Goal: Task Accomplishment & Management: Manage account settings

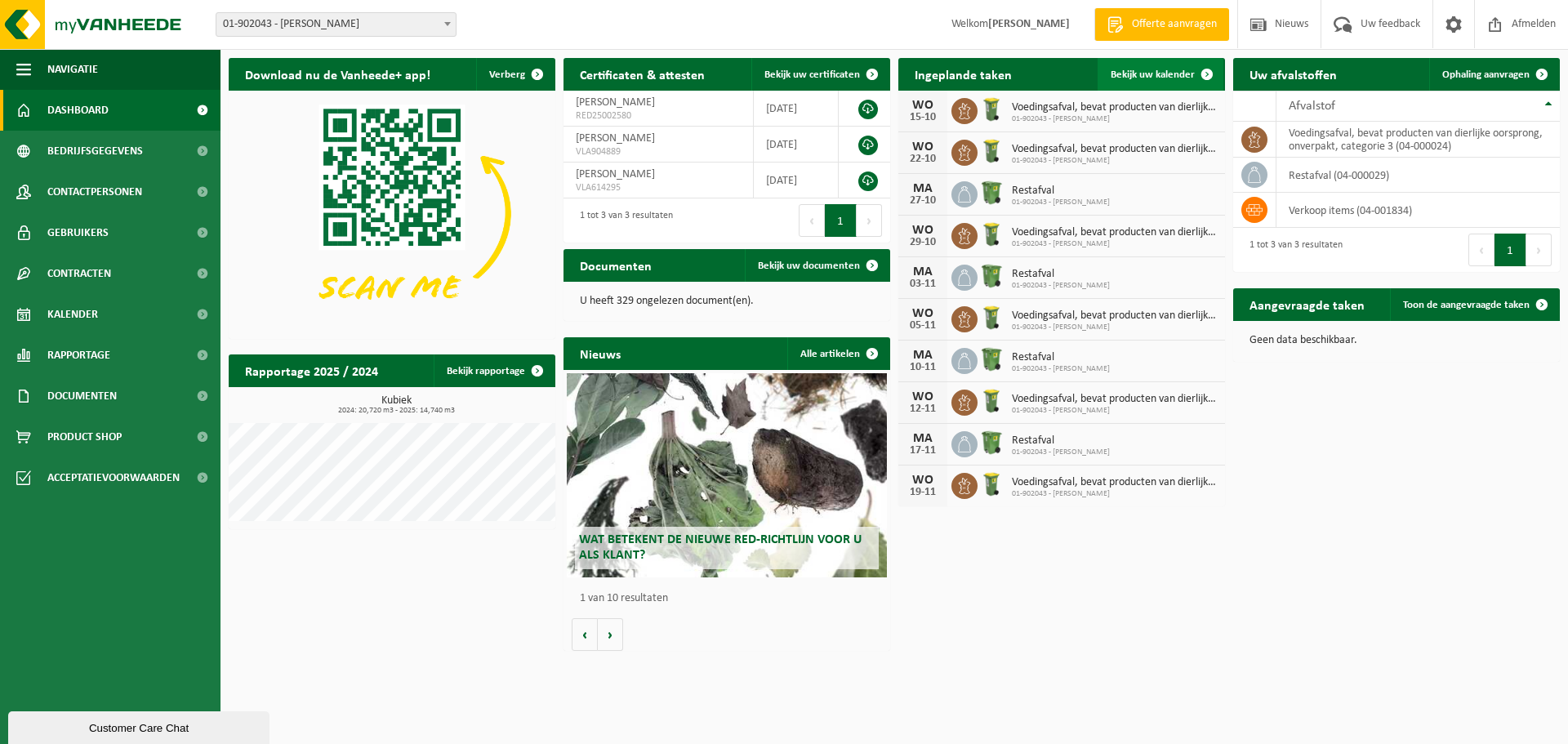
click at [1164, 70] on span "Bekijk uw kalender" at bounding box center [1152, 75] width 85 height 10
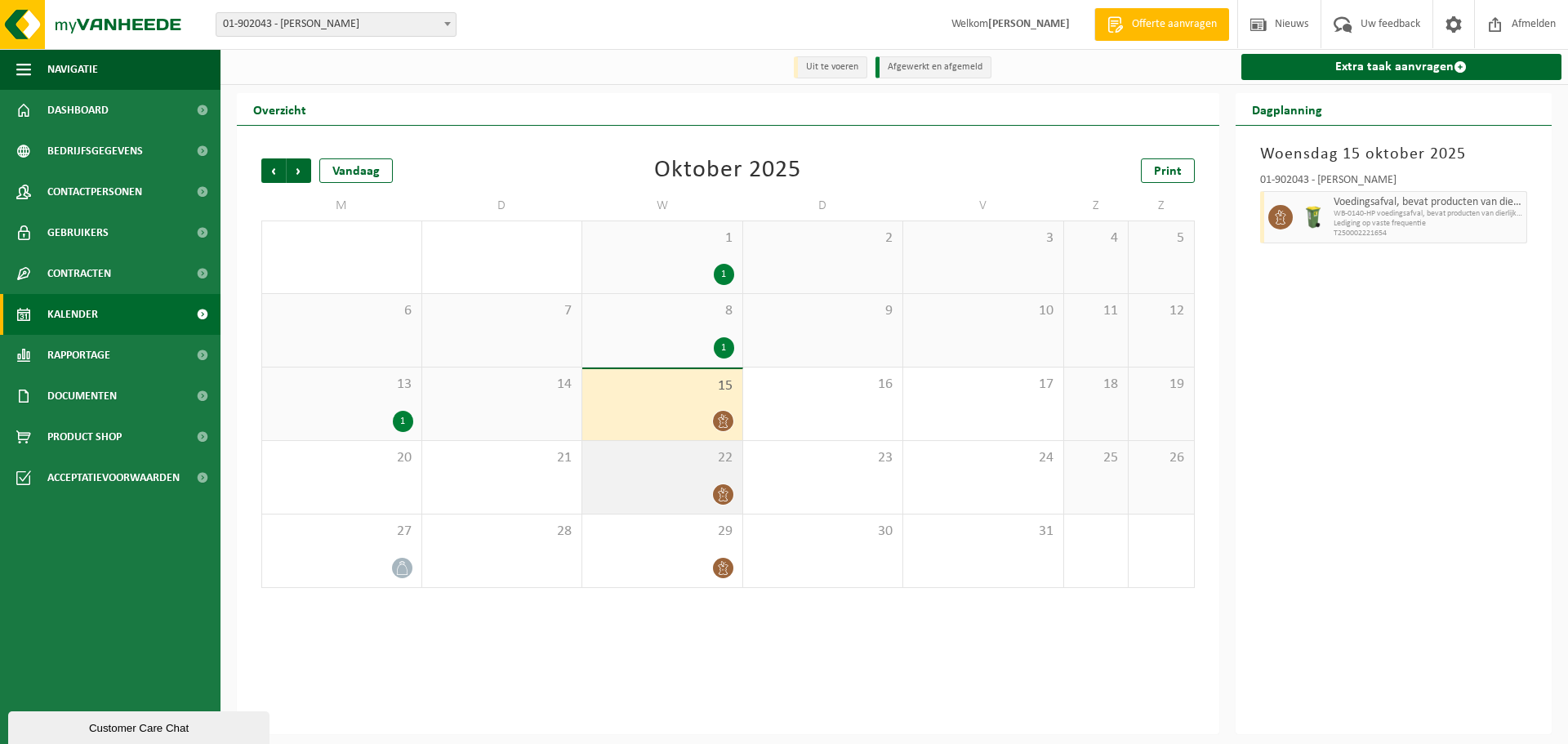
click at [686, 486] on div at bounding box center [662, 494] width 144 height 22
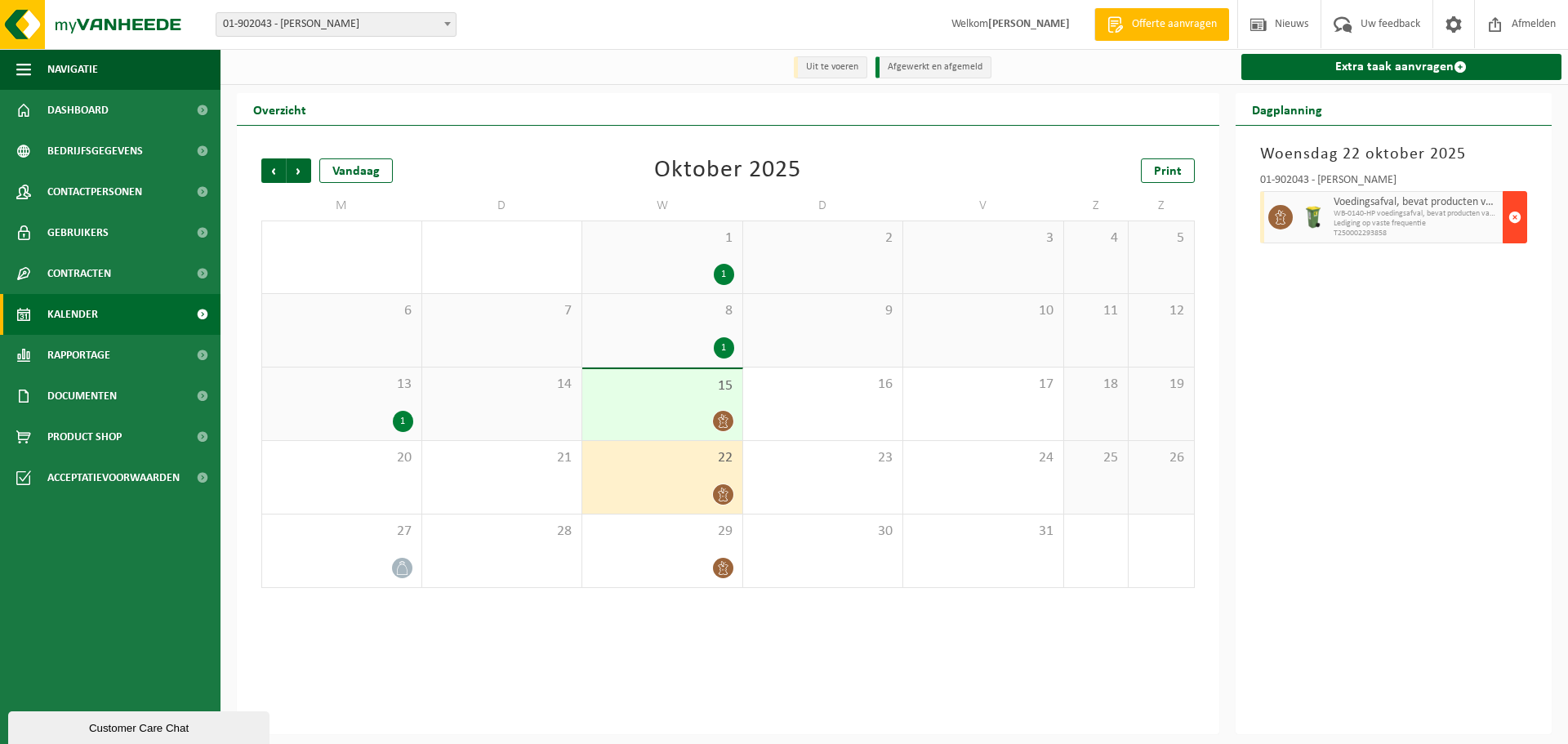
click at [1510, 220] on span "button" at bounding box center [1515, 217] width 13 height 32
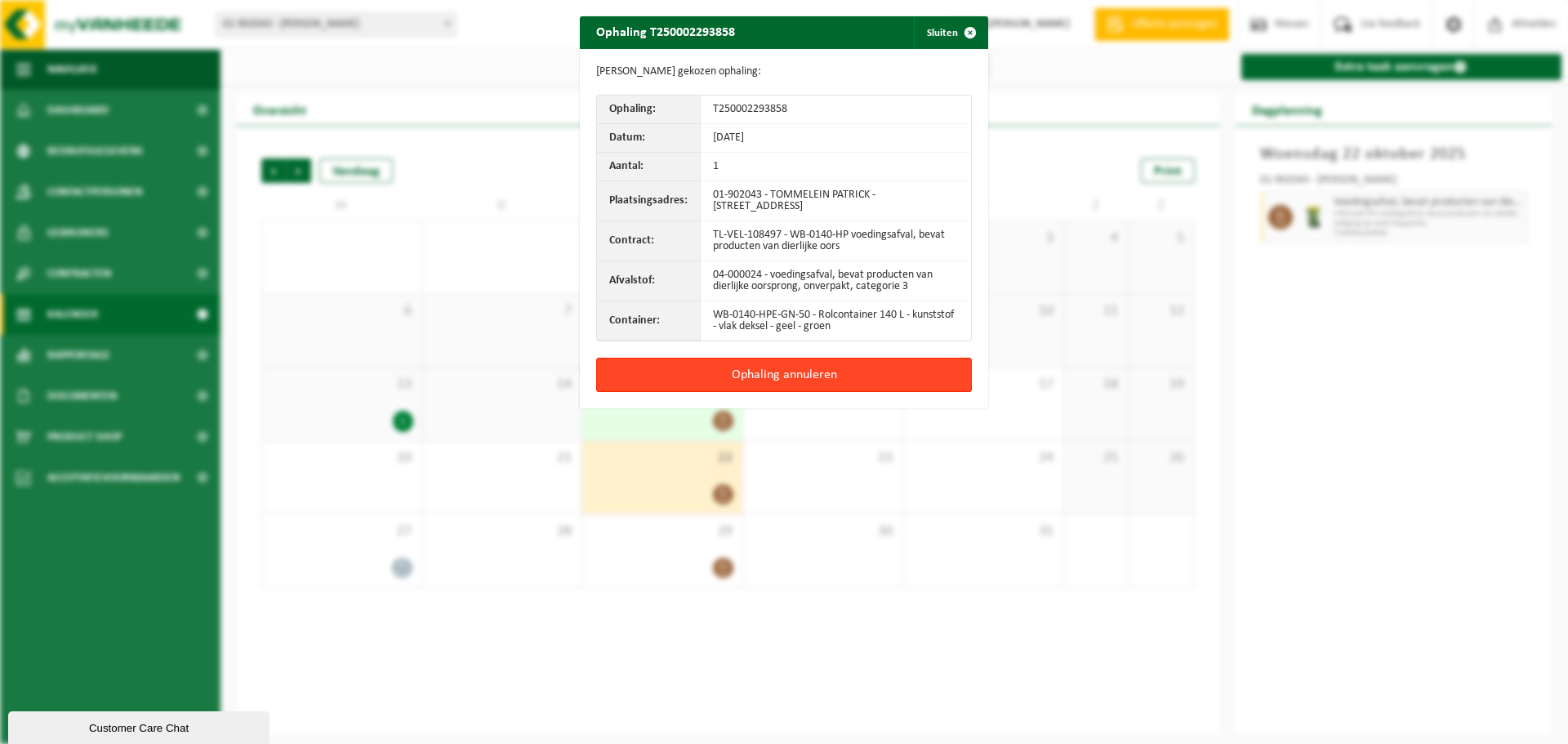
click at [791, 368] on button "Ophaling annuleren" at bounding box center [784, 374] width 376 height 34
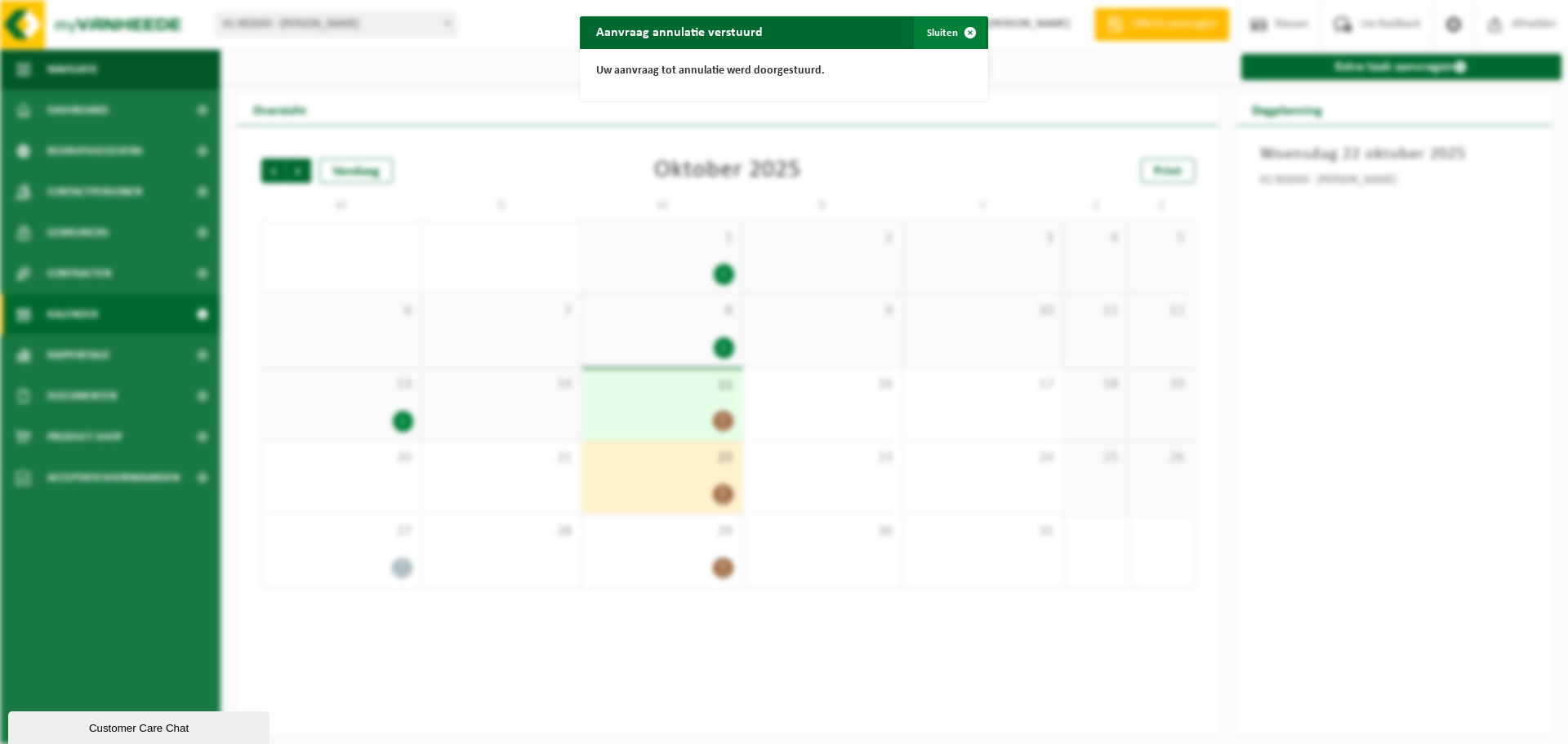
click at [936, 37] on button "Sluiten" at bounding box center [950, 32] width 72 height 32
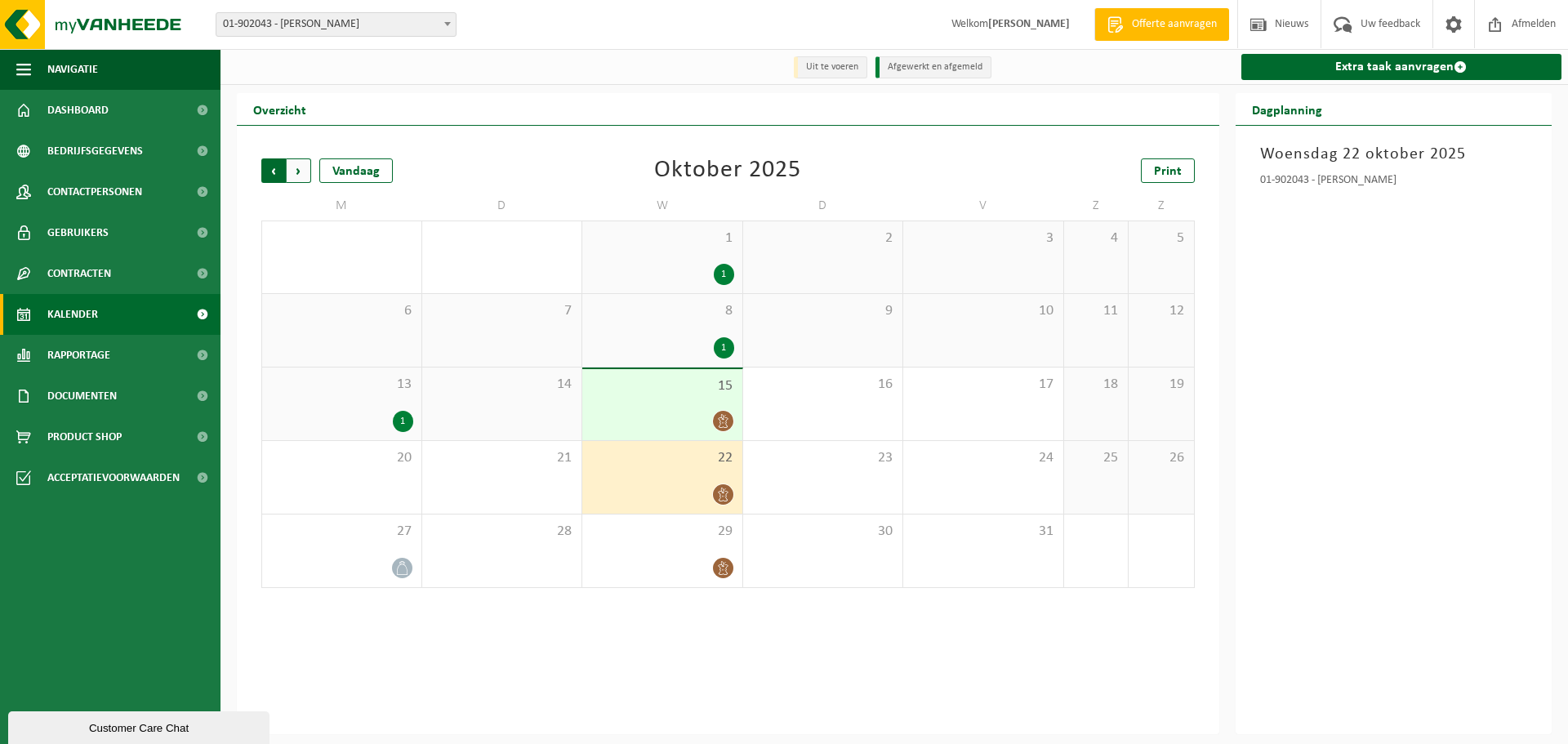
click at [303, 172] on span "Volgende" at bounding box center [299, 171] width 24 height 24
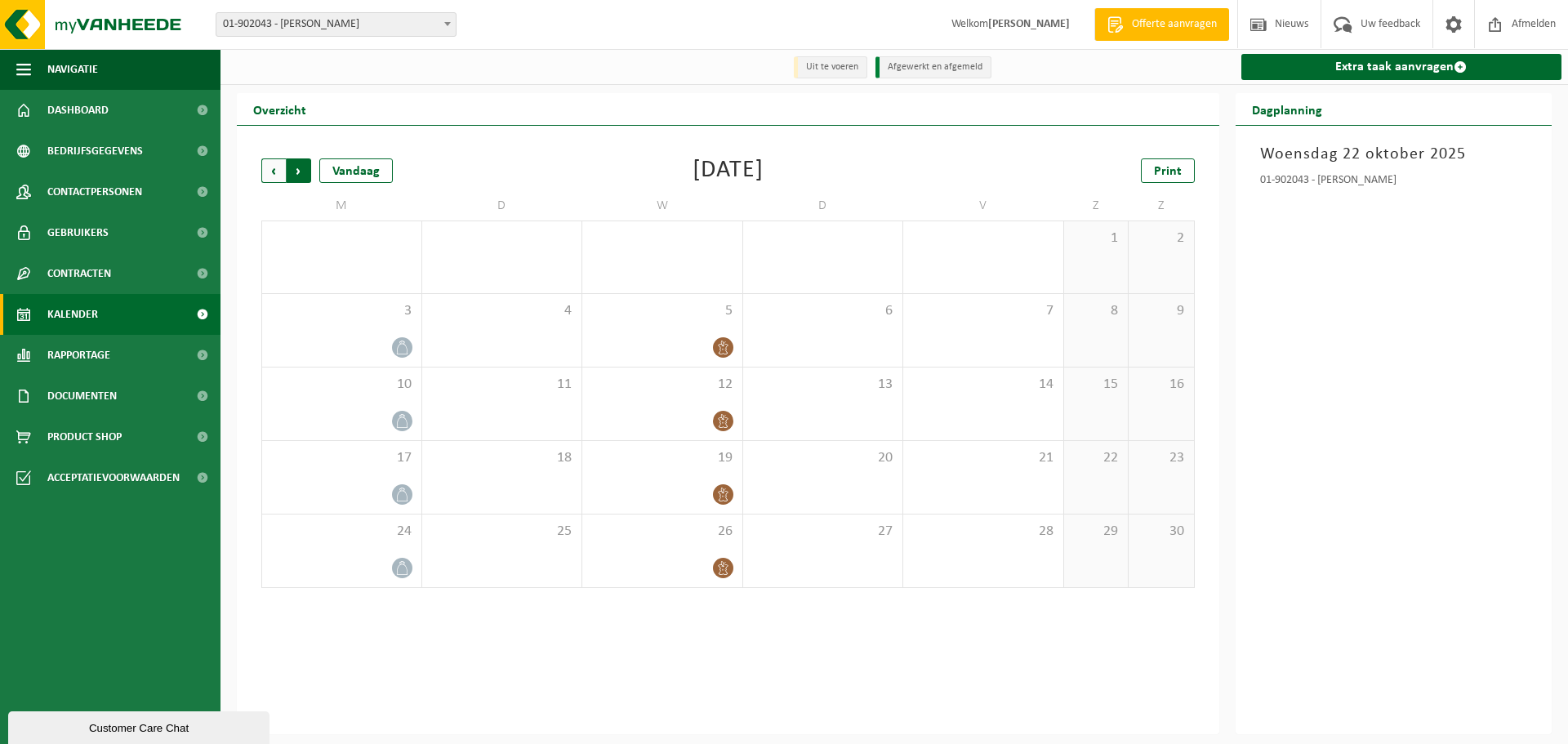
click at [268, 166] on span "Vorige" at bounding box center [274, 171] width 24 height 24
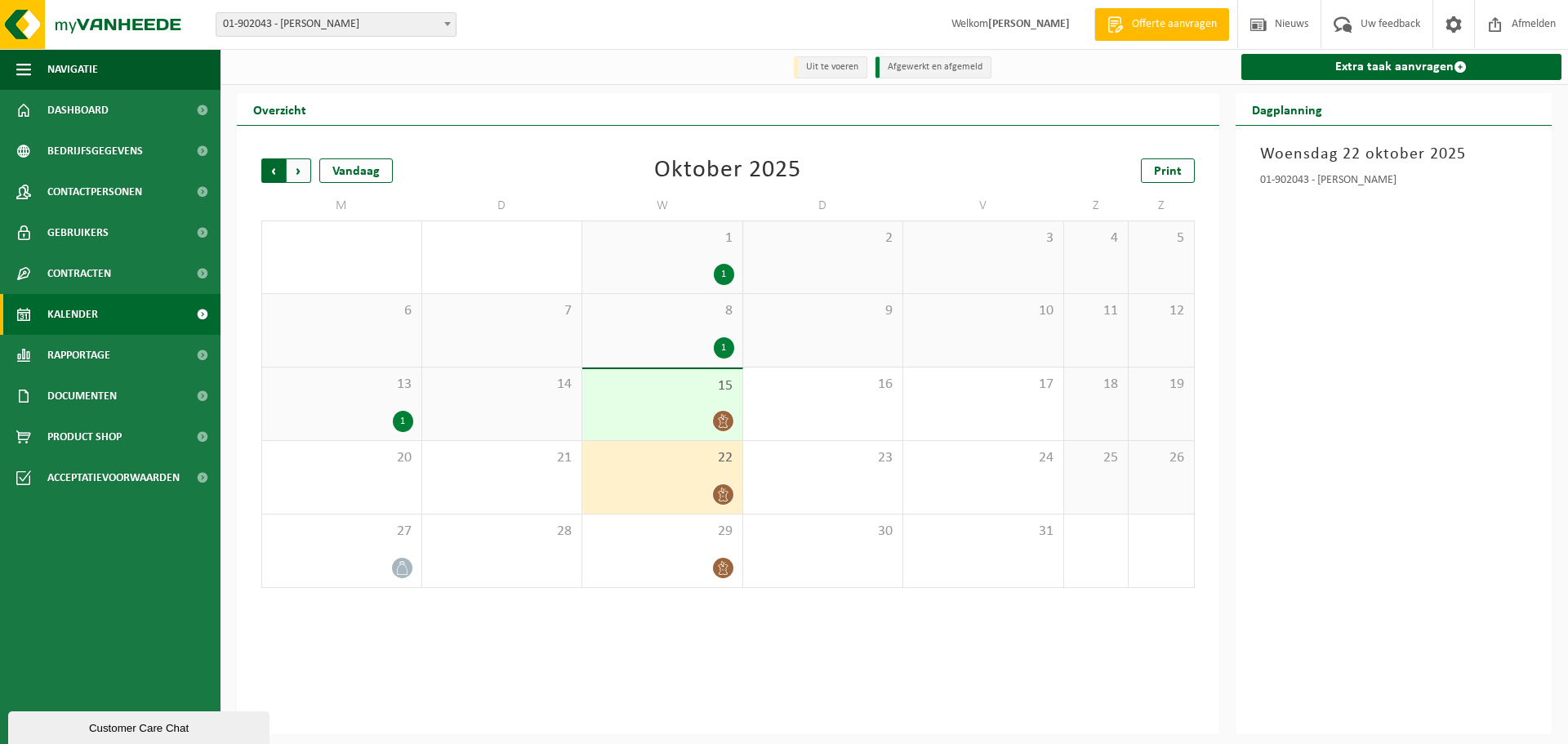
click at [300, 178] on span "Volgende" at bounding box center [299, 171] width 24 height 24
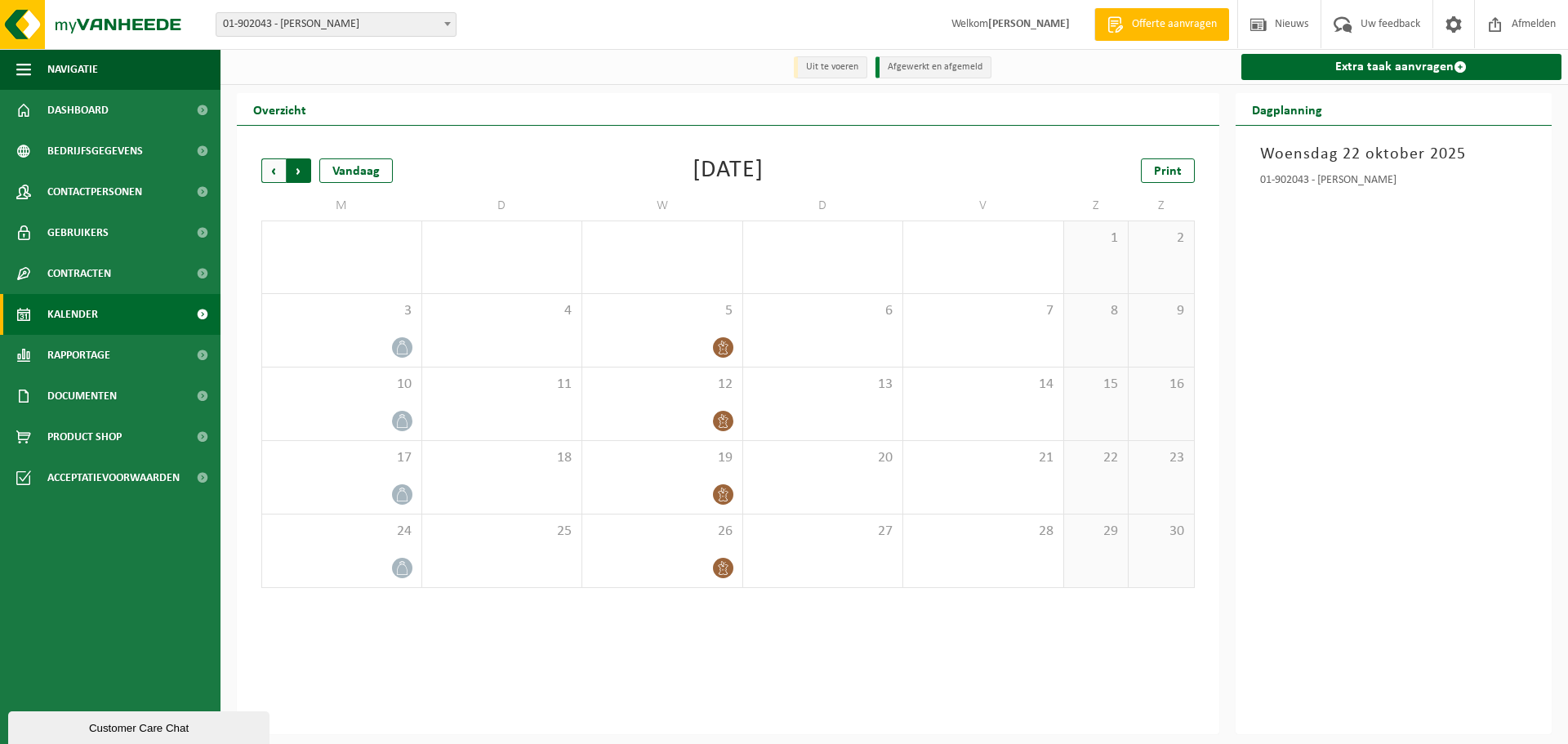
click at [271, 170] on span "Vorige" at bounding box center [274, 171] width 24 height 24
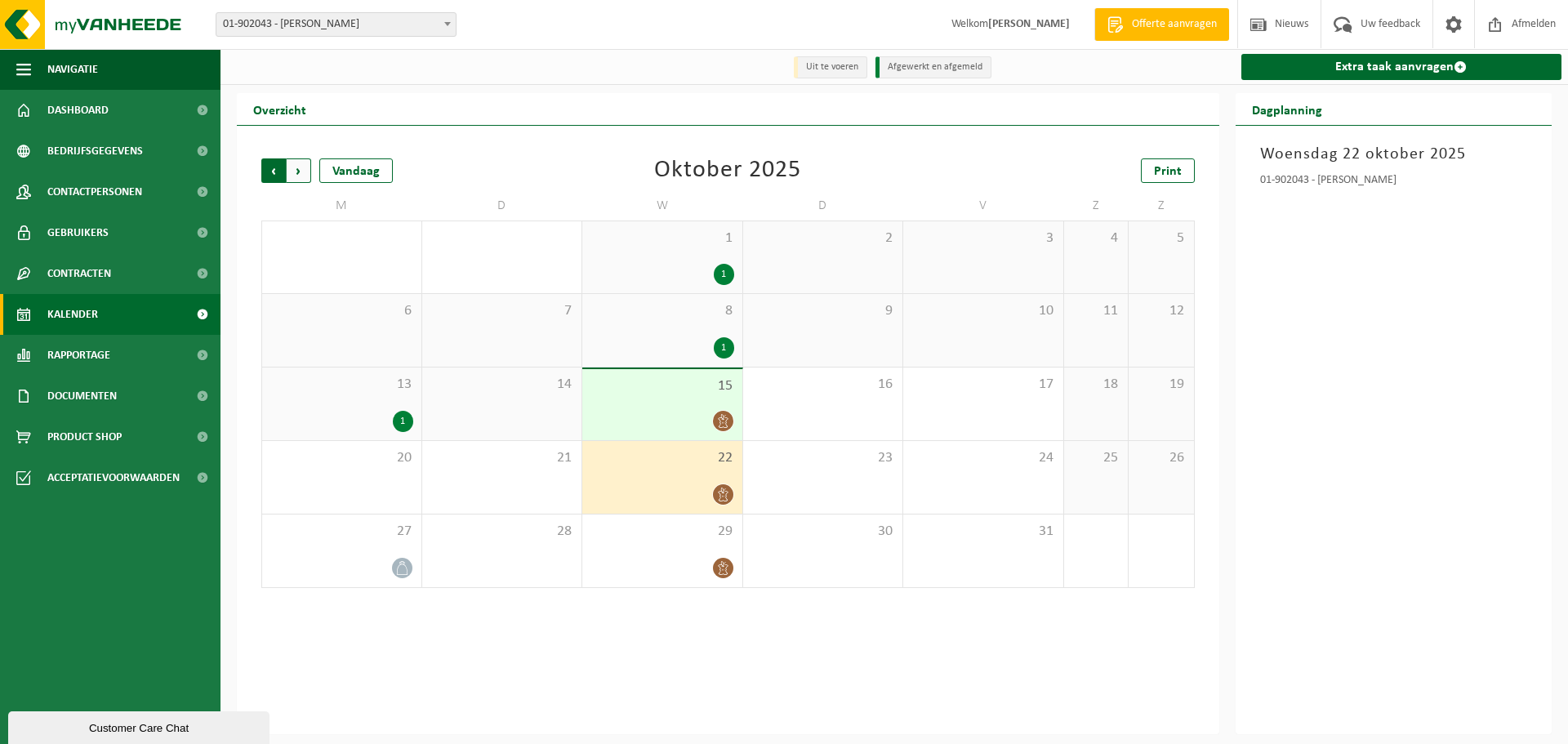
click at [304, 175] on span "Volgende" at bounding box center [299, 171] width 24 height 24
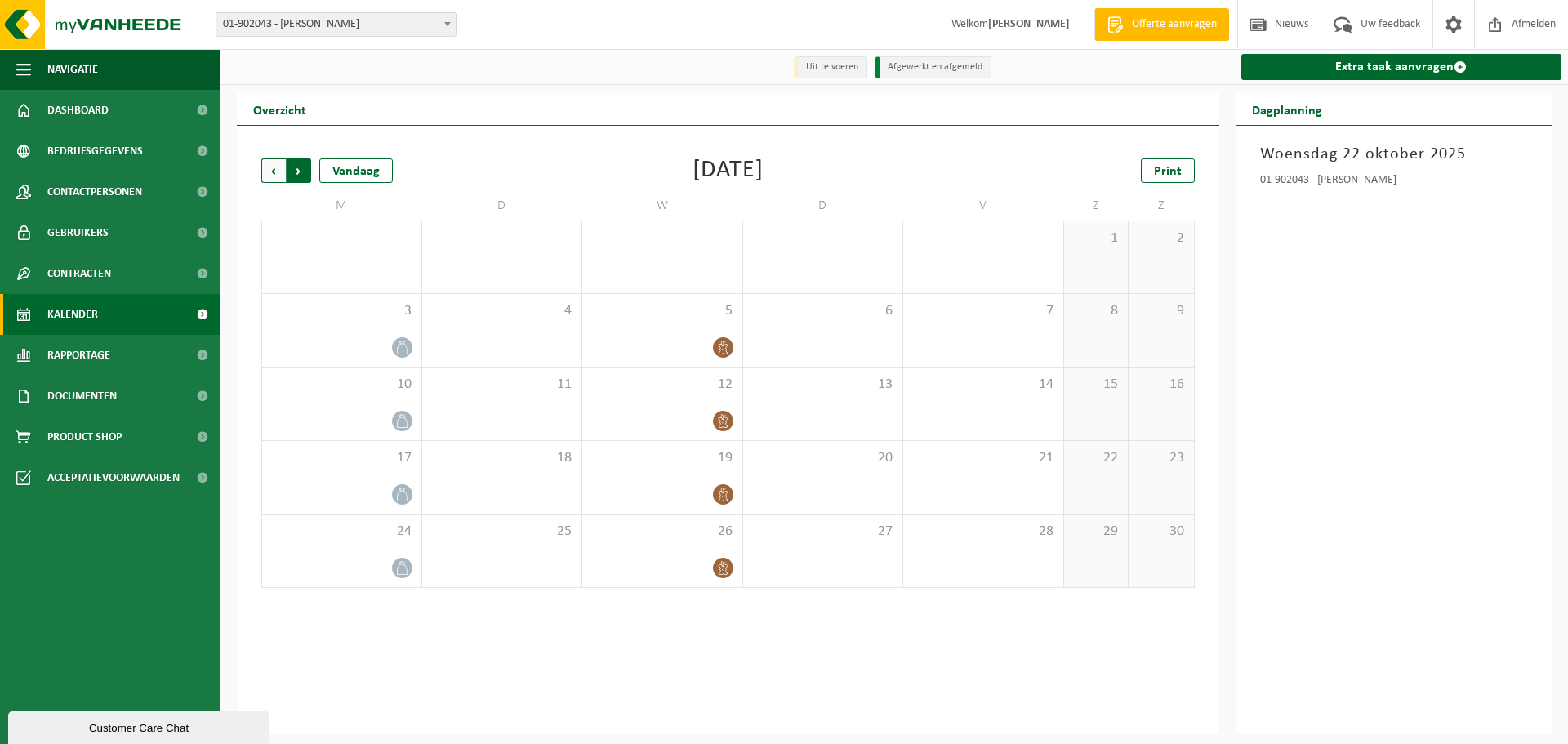
click at [277, 175] on span "Vorige" at bounding box center [274, 171] width 24 height 24
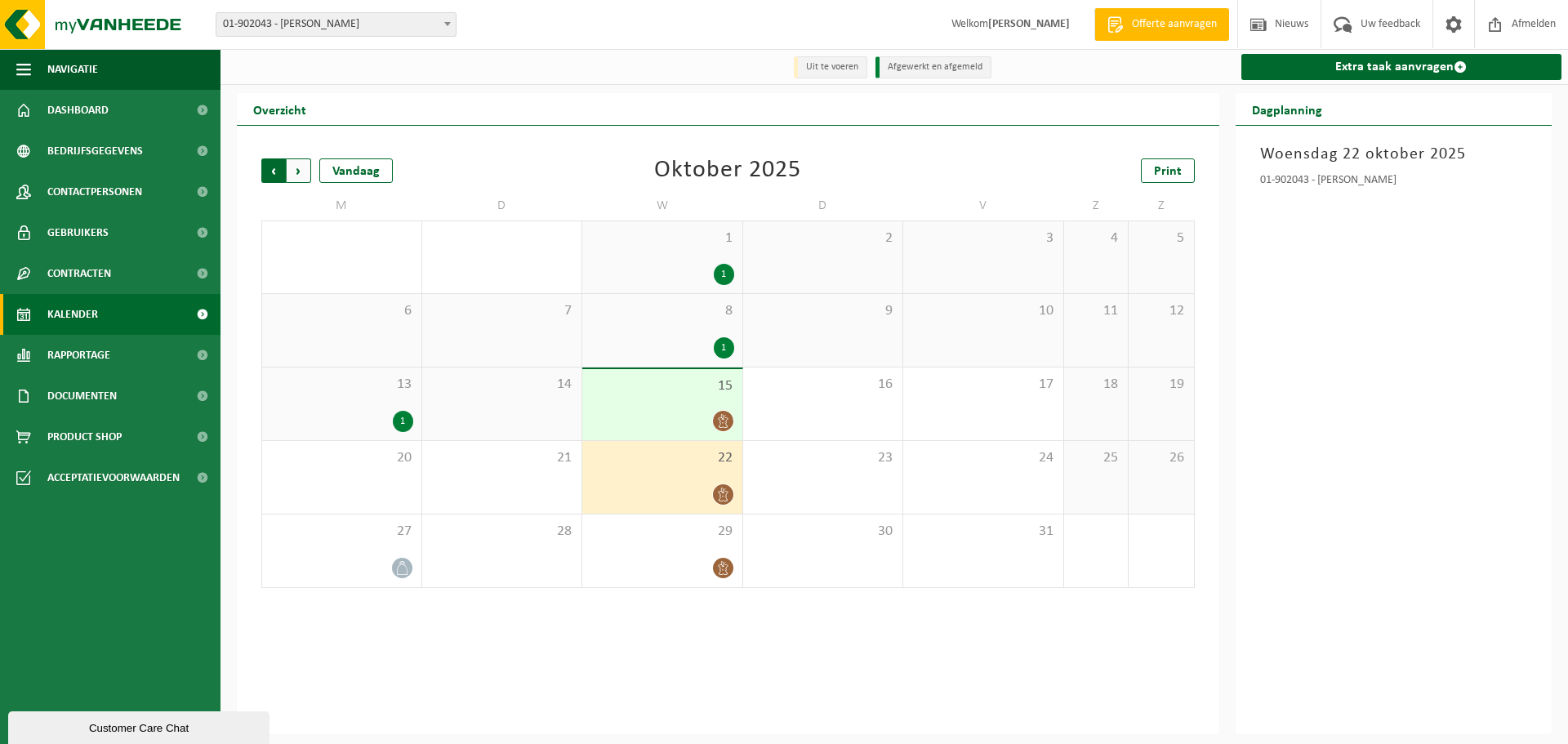
click at [295, 167] on span "Volgende" at bounding box center [299, 171] width 24 height 24
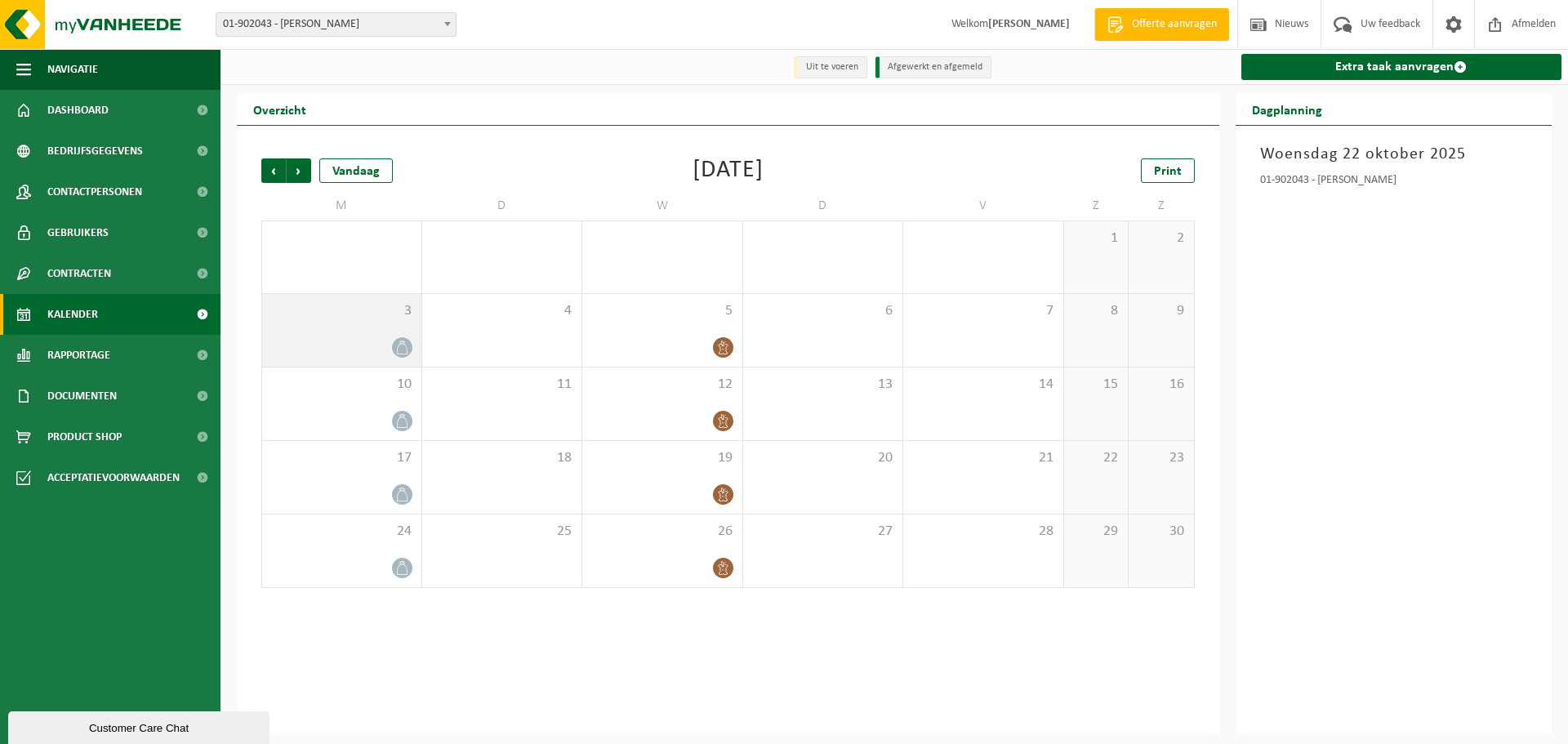
click at [377, 317] on span "3" at bounding box center [342, 311] width 143 height 18
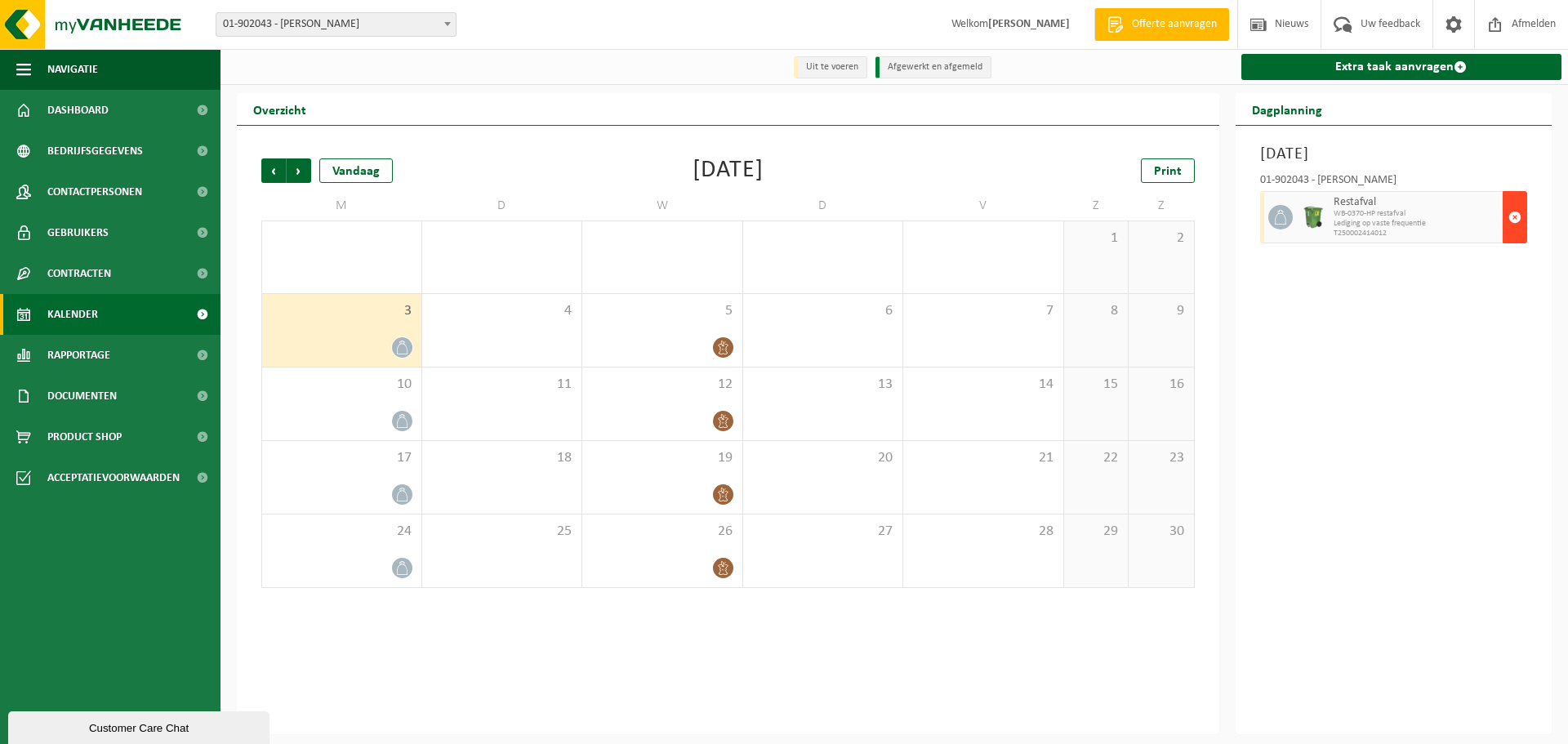
click at [1513, 219] on span "button" at bounding box center [1515, 217] width 13 height 32
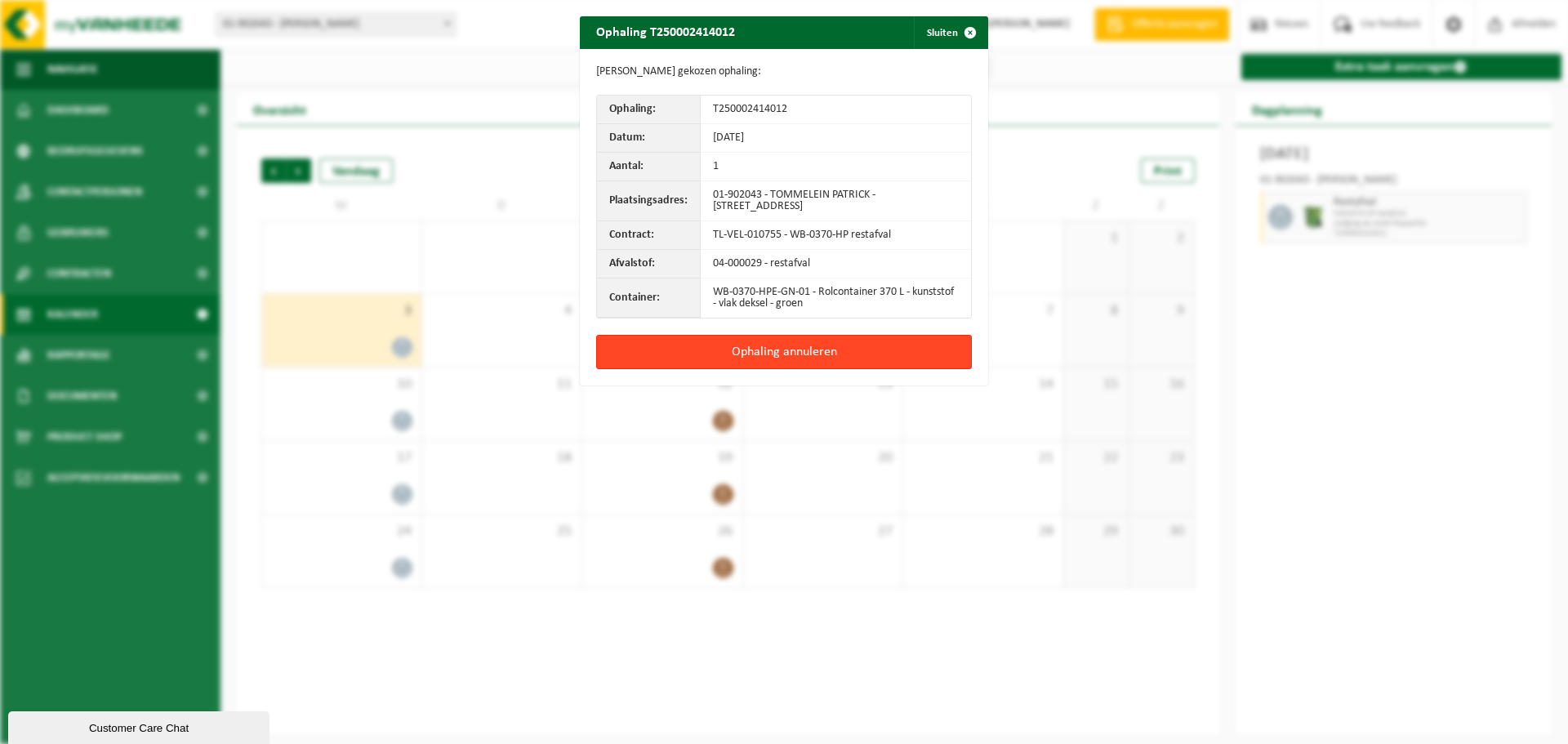
click at [793, 345] on button "Ophaling annuleren" at bounding box center [784, 351] width 376 height 34
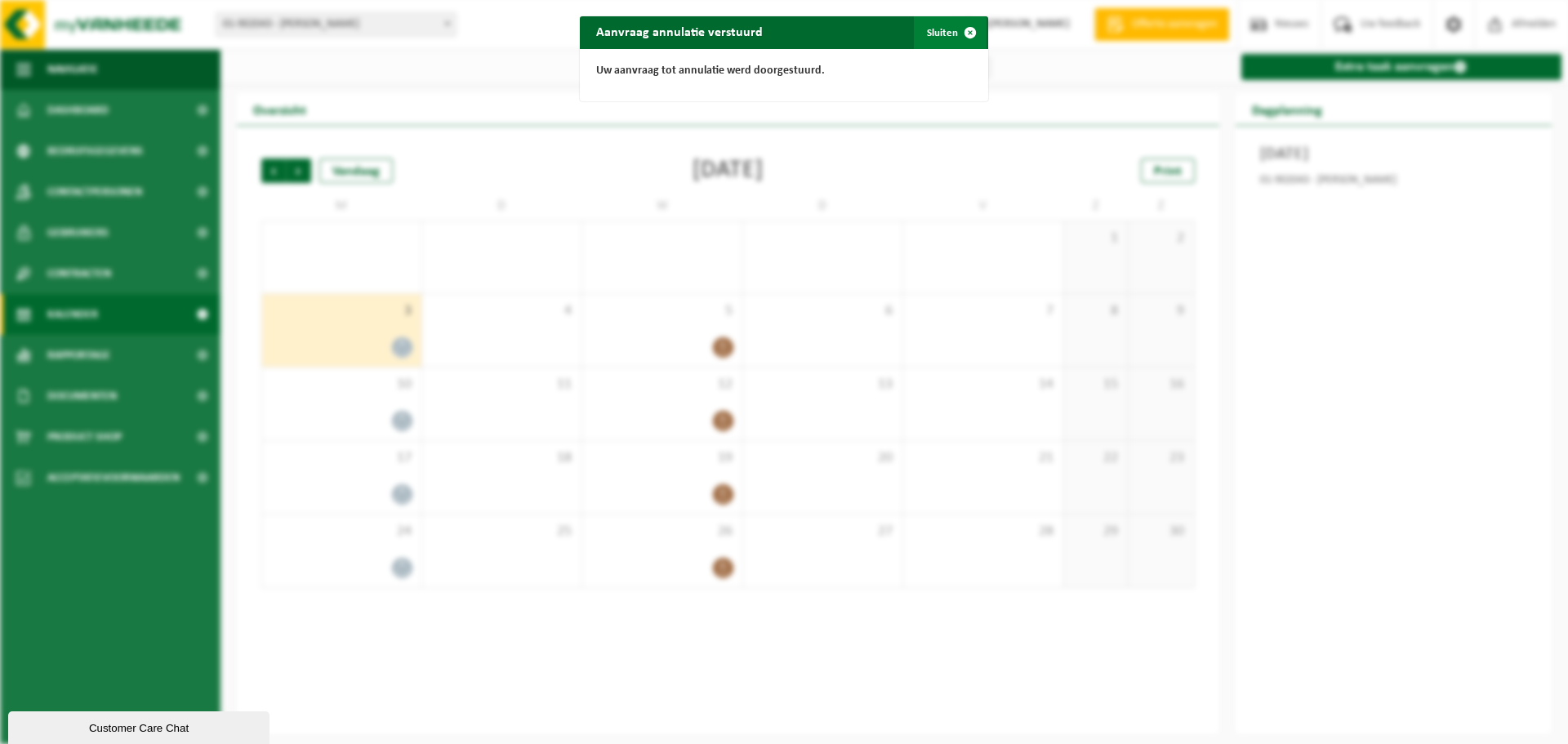
click at [938, 23] on button "Sluiten" at bounding box center [950, 32] width 72 height 32
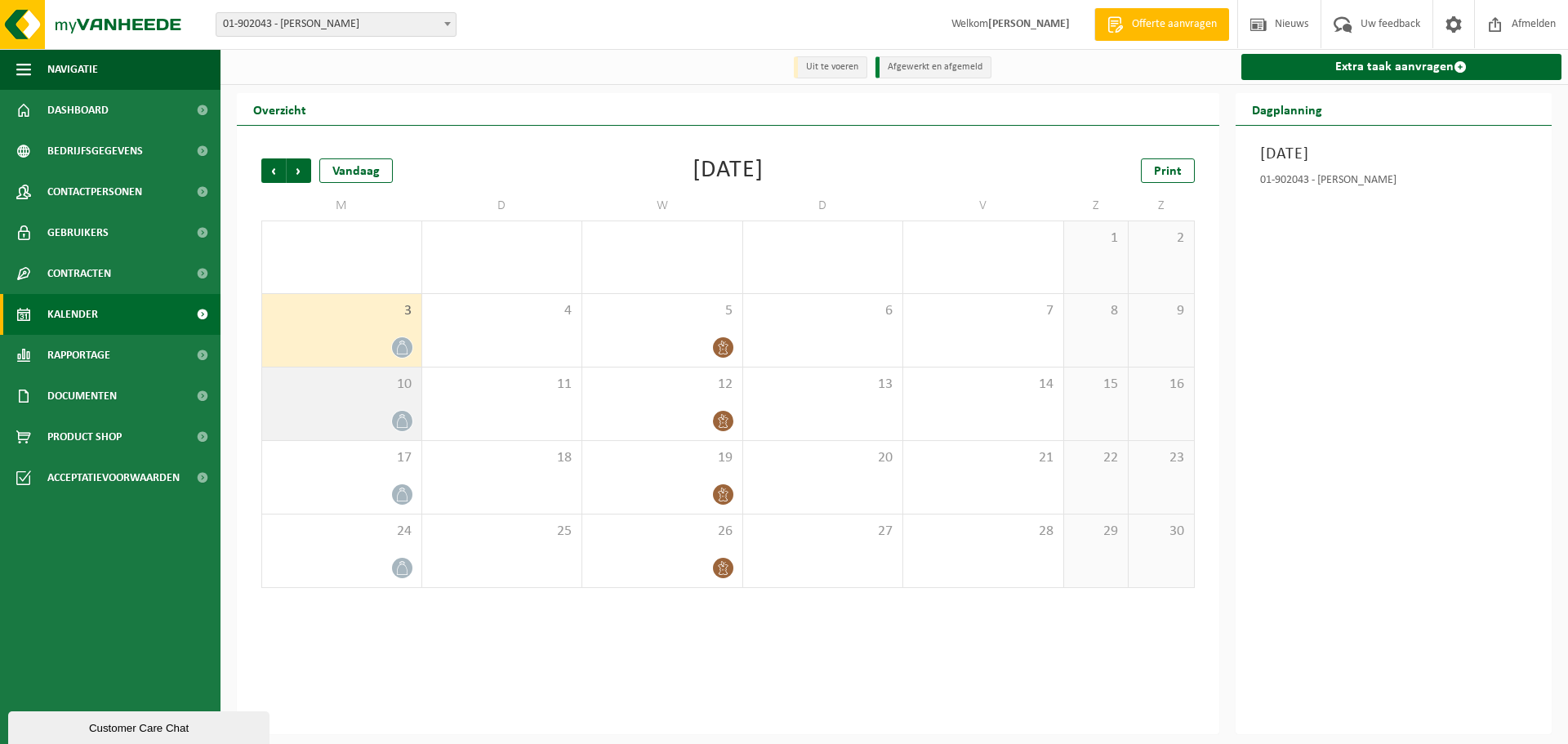
click at [356, 398] on div "10" at bounding box center [342, 403] width 160 height 72
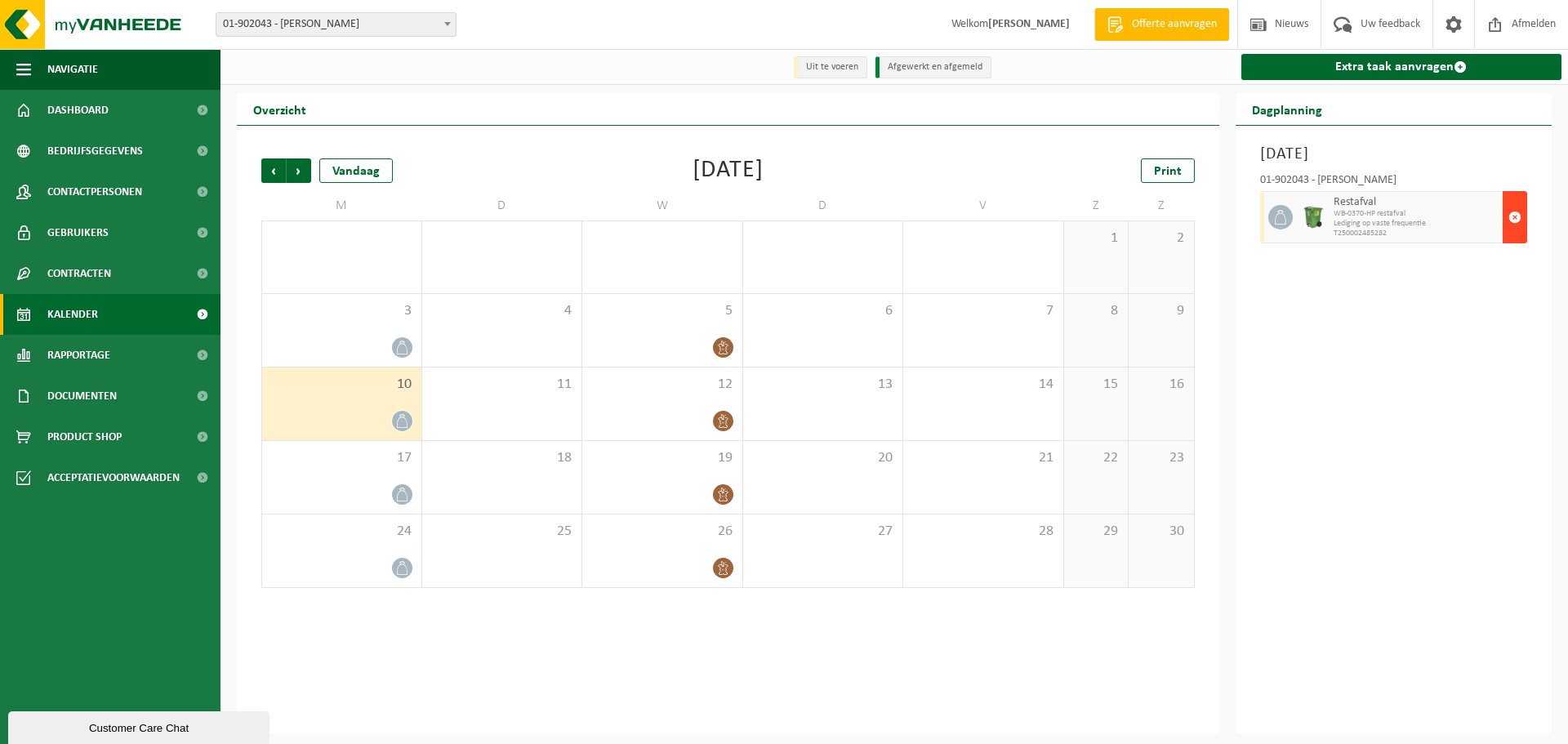
click at [1521, 215] on span "button" at bounding box center [1515, 217] width 13 height 32
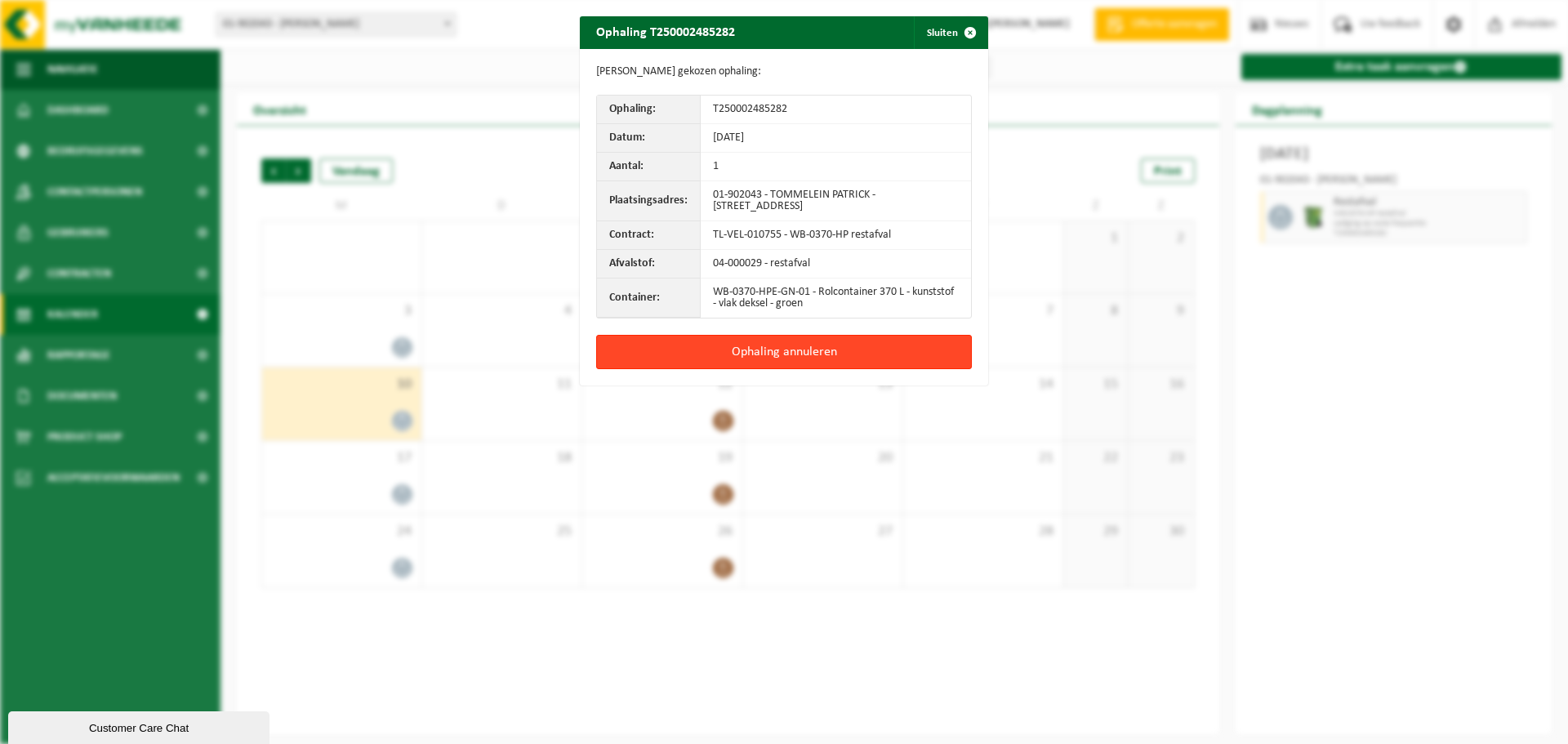
click at [776, 344] on button "Ophaling annuleren" at bounding box center [784, 351] width 376 height 34
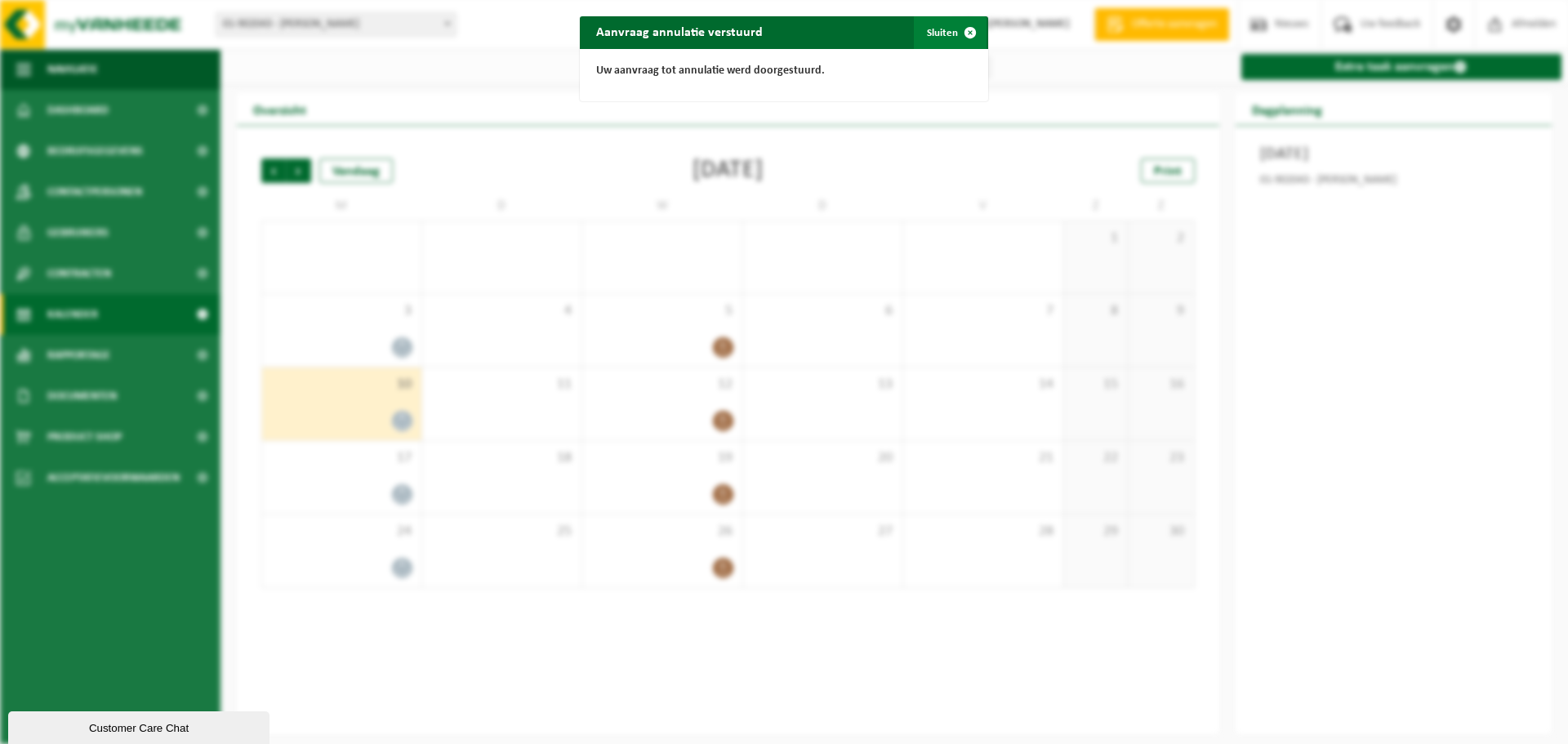
click at [940, 30] on button "Sluiten" at bounding box center [950, 32] width 72 height 32
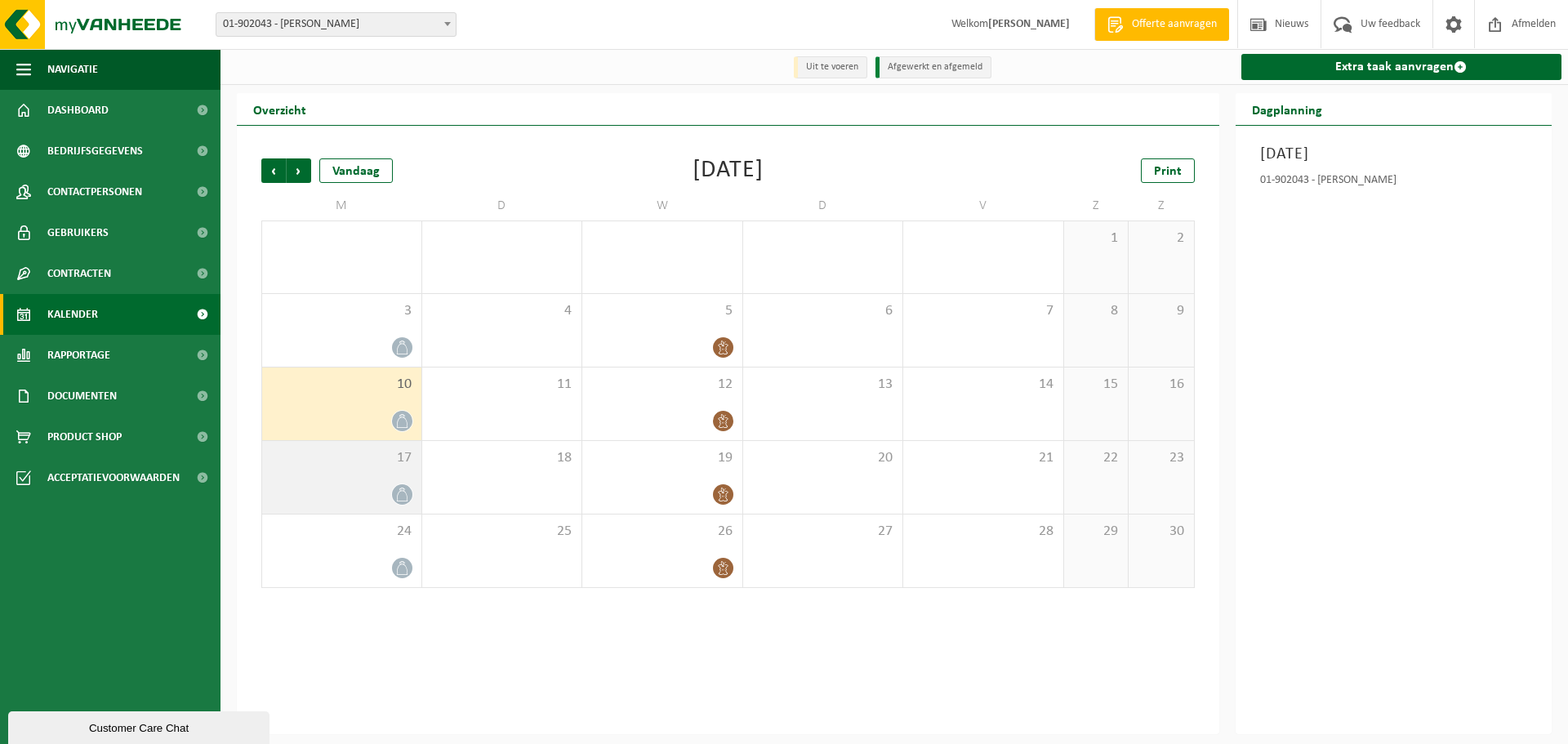
click at [374, 471] on div "17" at bounding box center [342, 477] width 160 height 72
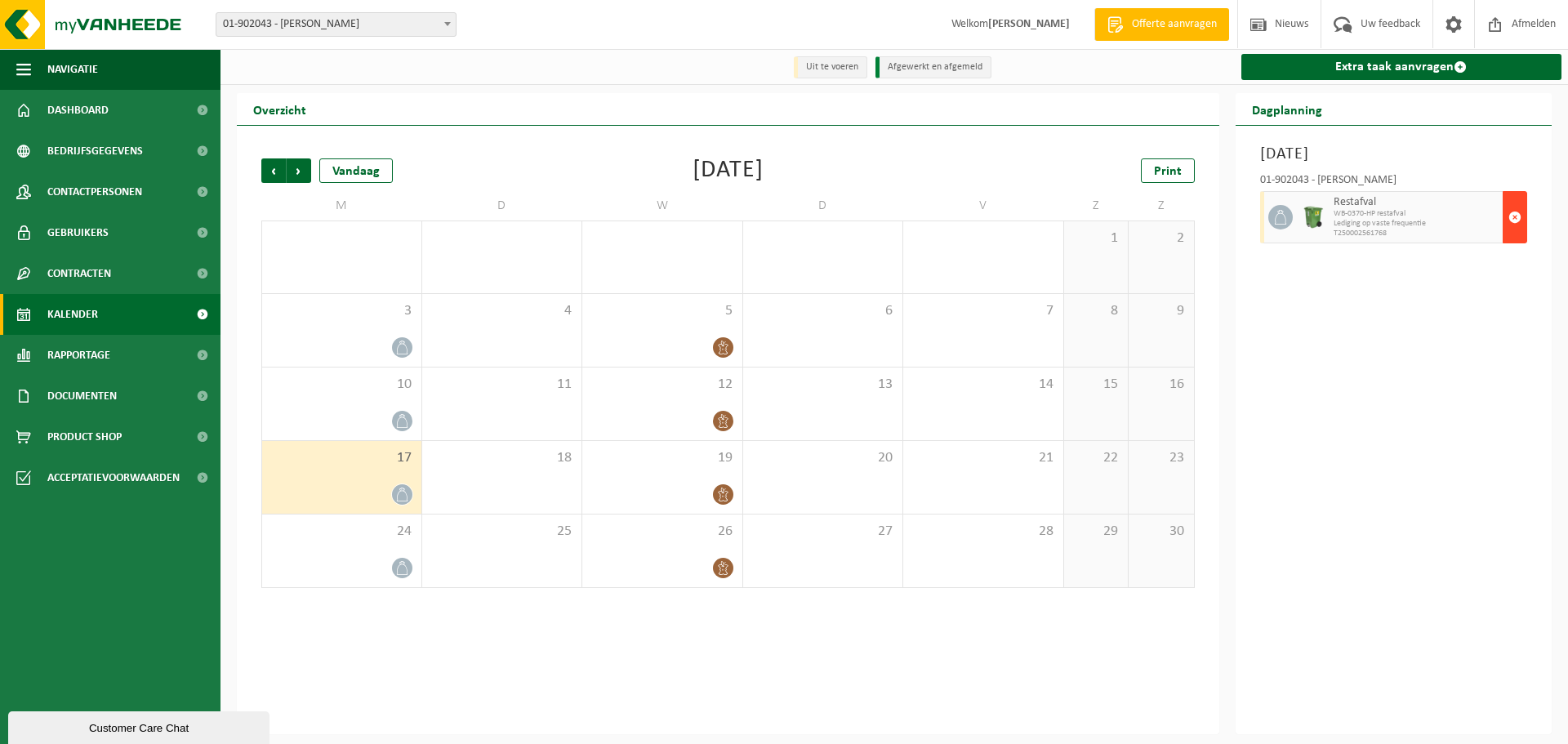
click at [1511, 220] on span "button" at bounding box center [1515, 217] width 13 height 32
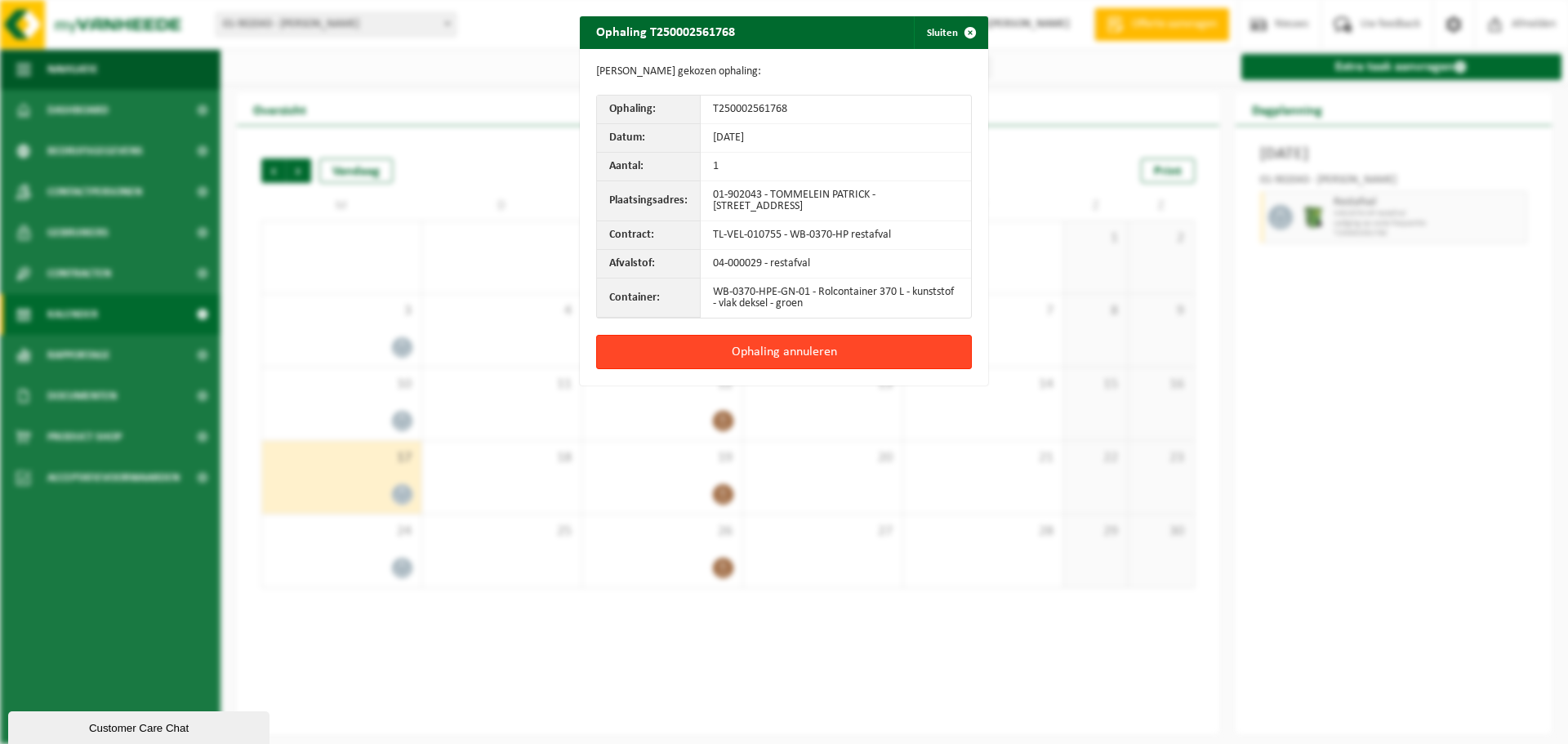
click at [750, 345] on button "Ophaling annuleren" at bounding box center [784, 351] width 376 height 34
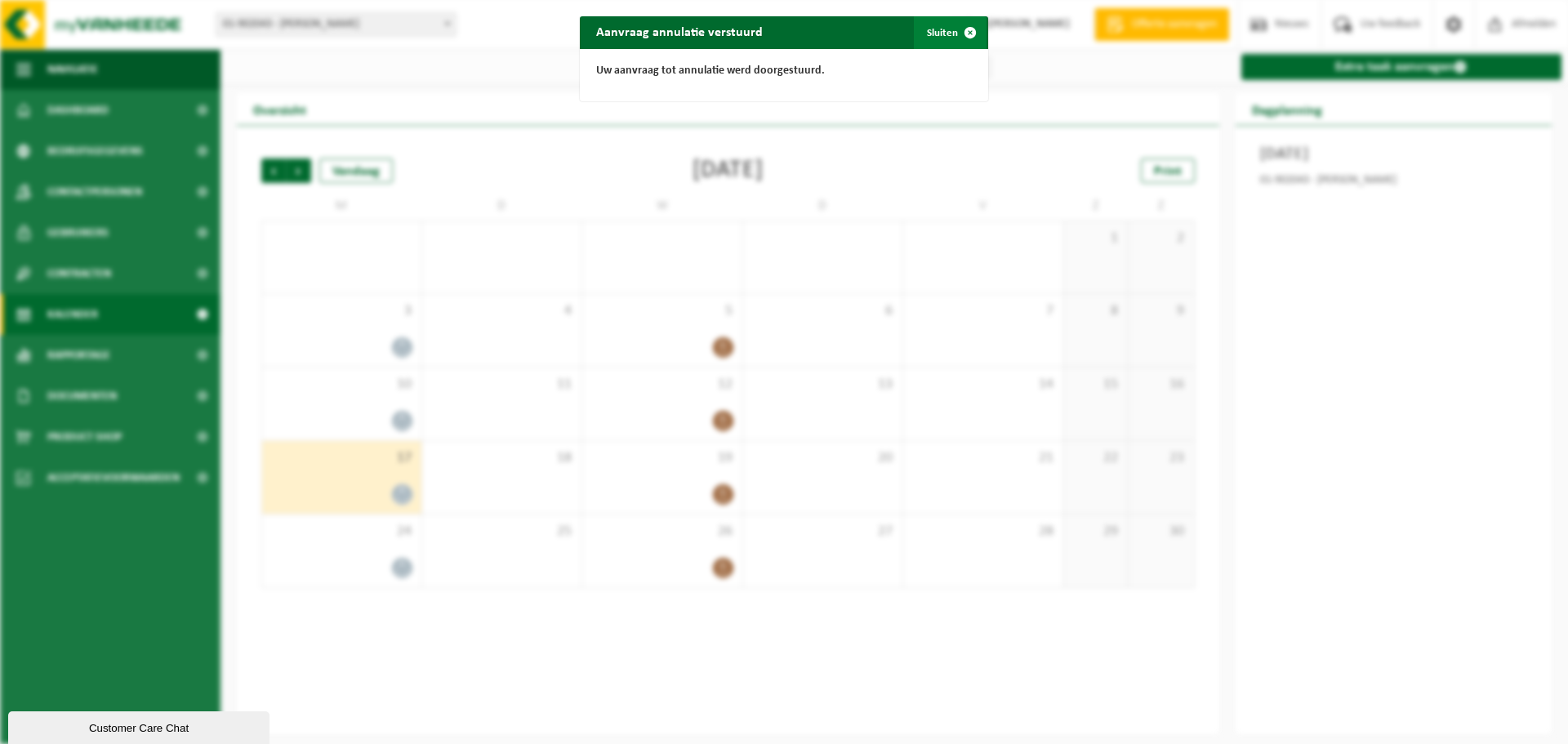
click at [943, 28] on button "Sluiten" at bounding box center [950, 32] width 72 height 32
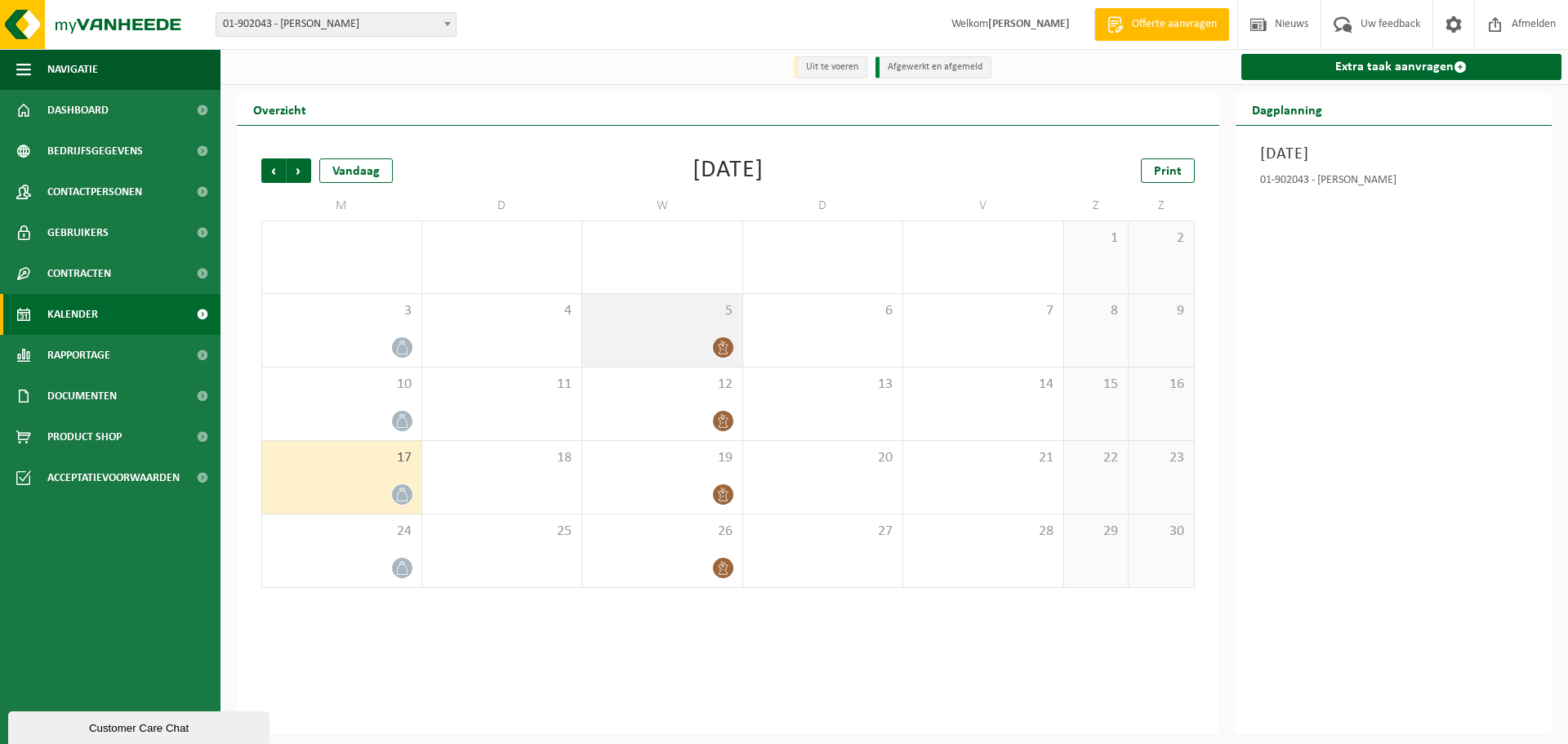
click at [657, 321] on div "5" at bounding box center [662, 329] width 160 height 72
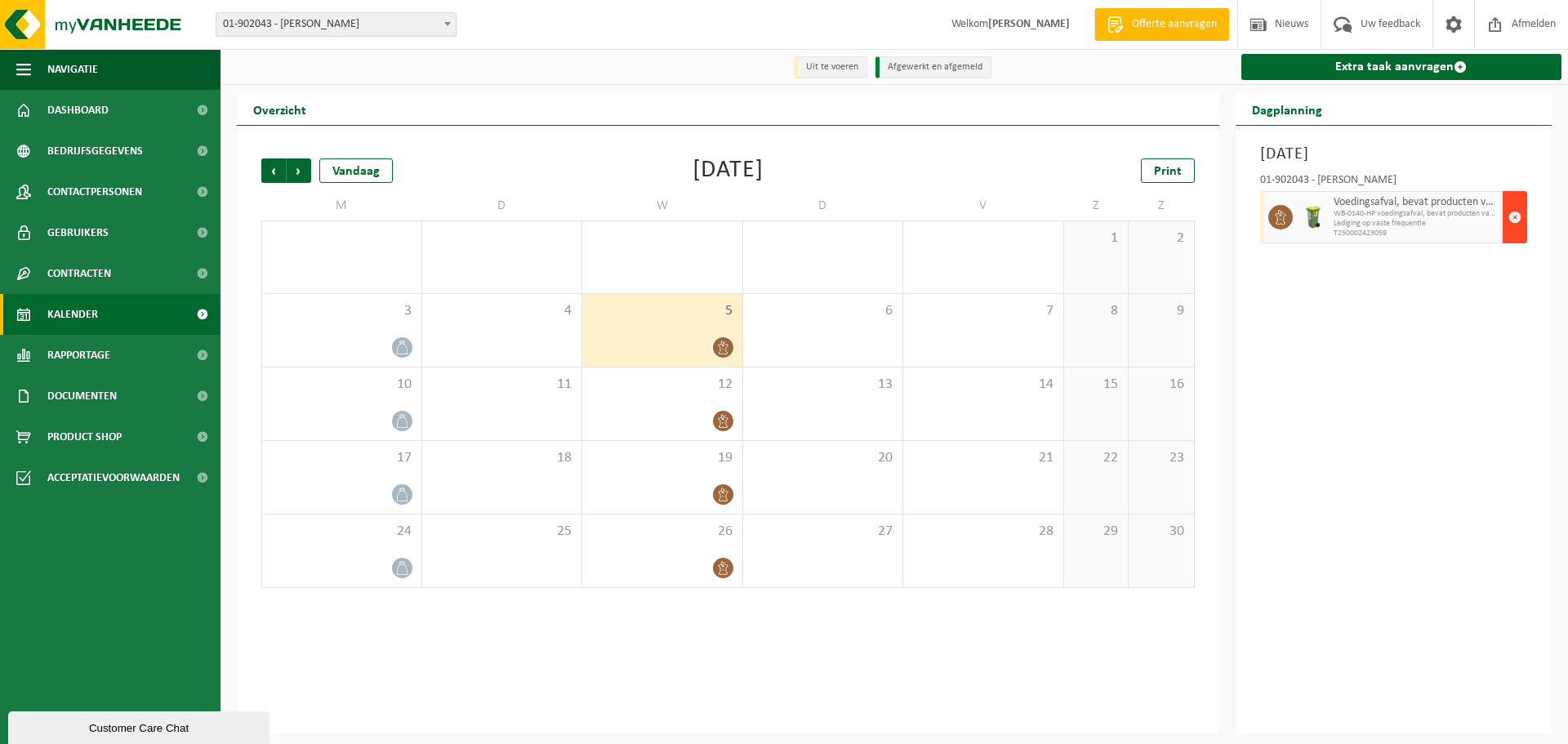
click at [1518, 221] on span "button" at bounding box center [1515, 217] width 13 height 32
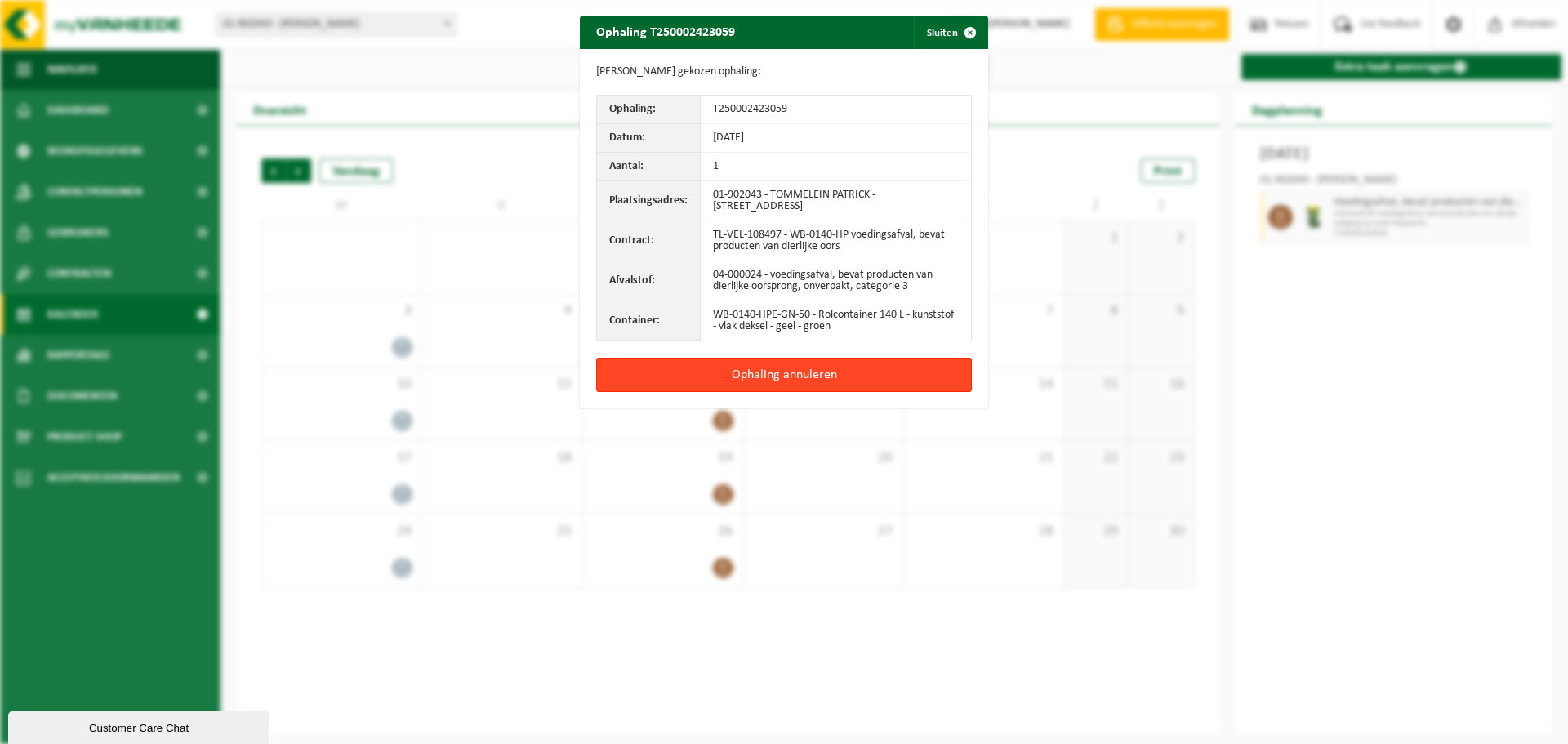
click at [739, 366] on button "Ophaling annuleren" at bounding box center [784, 374] width 376 height 34
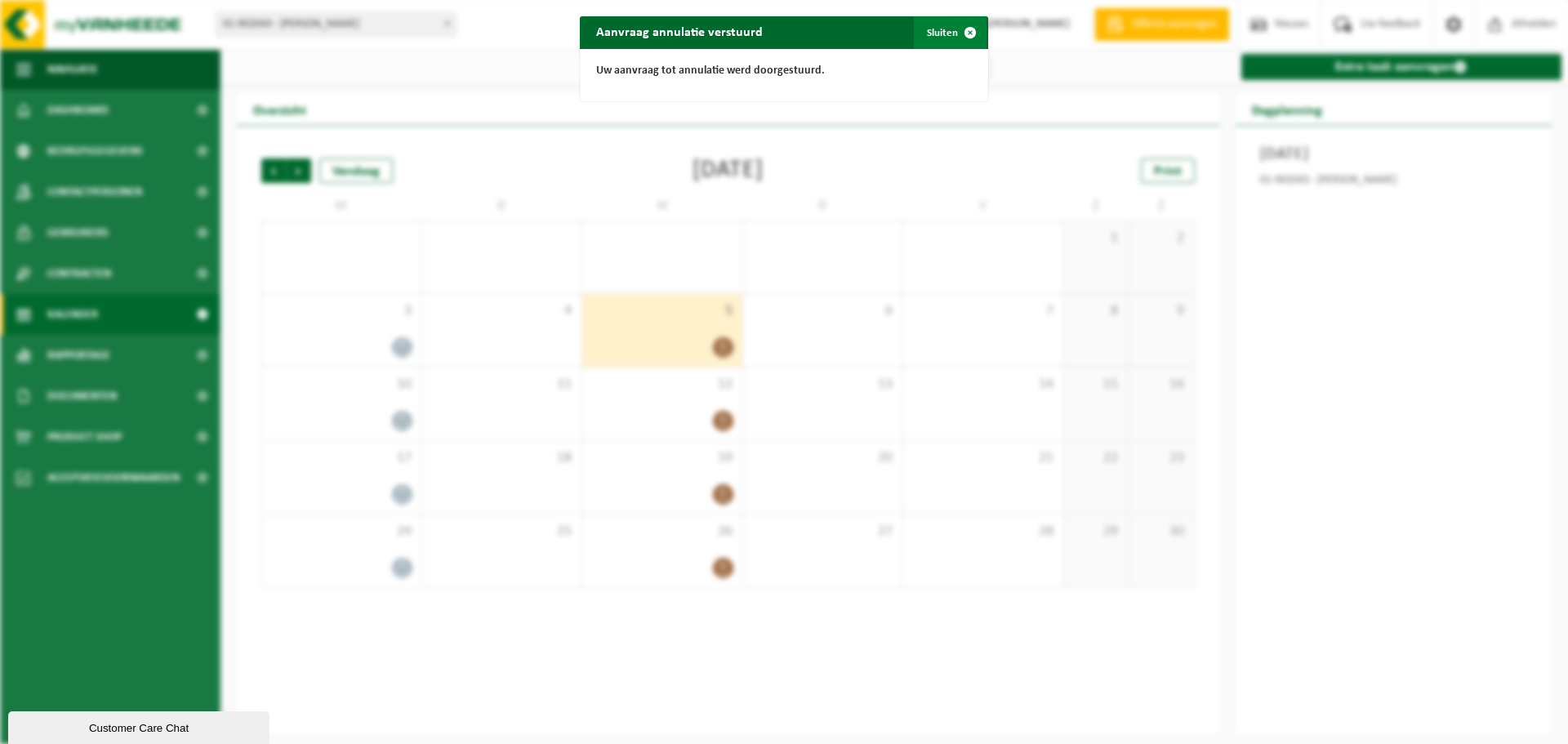
click at [938, 34] on button "Sluiten" at bounding box center [950, 32] width 72 height 32
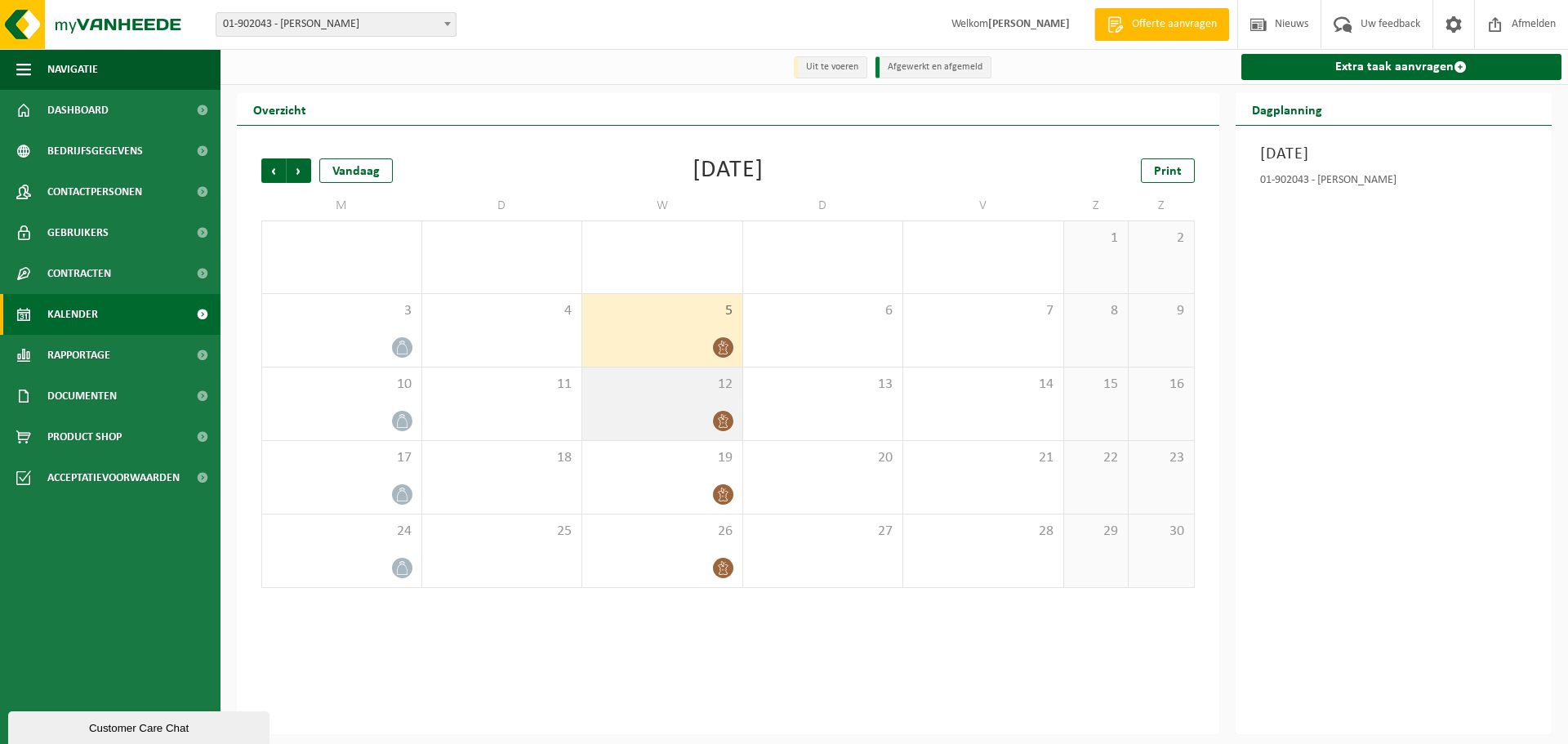
click at [708, 401] on div "12" at bounding box center [662, 403] width 160 height 72
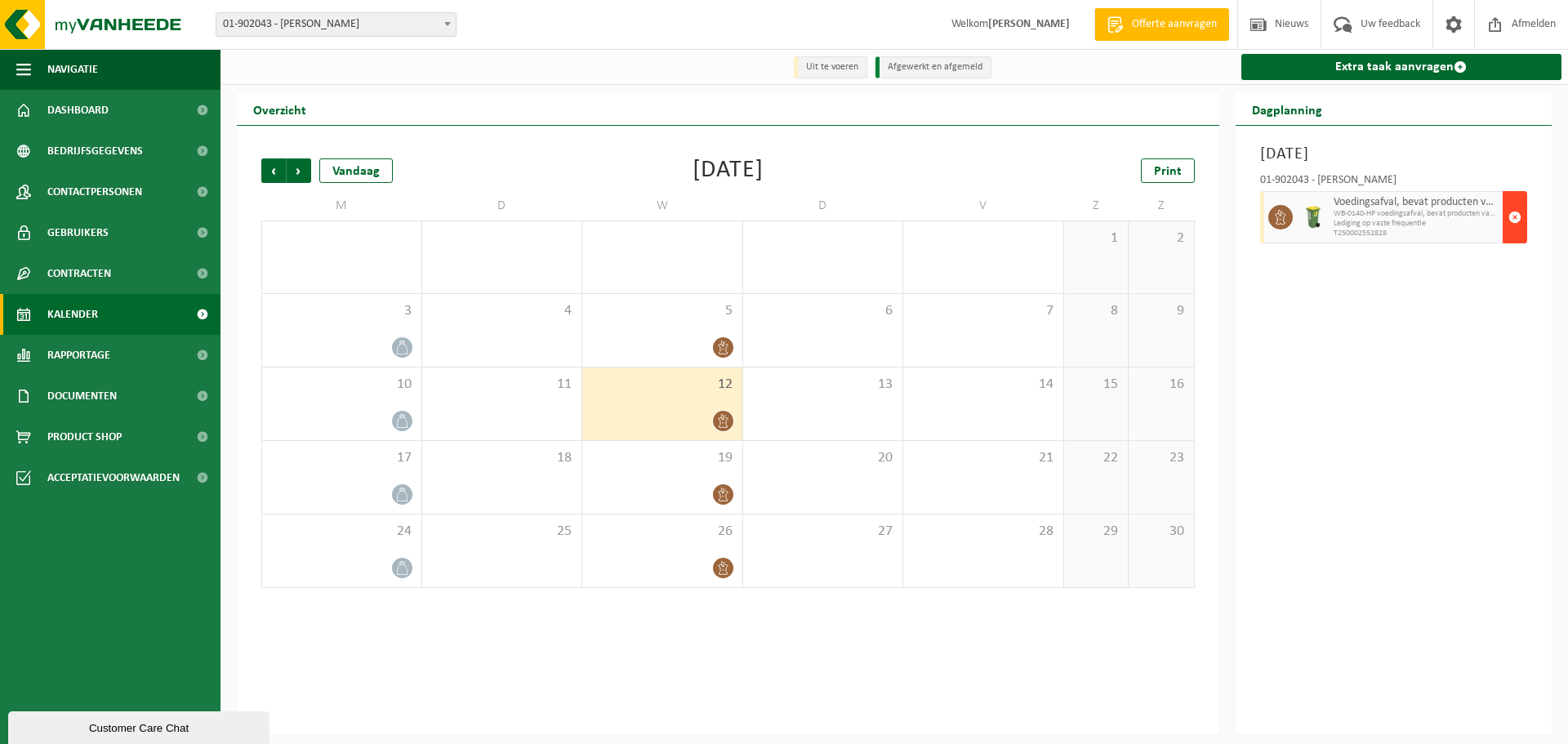
click at [1510, 211] on span "button" at bounding box center [1515, 217] width 13 height 32
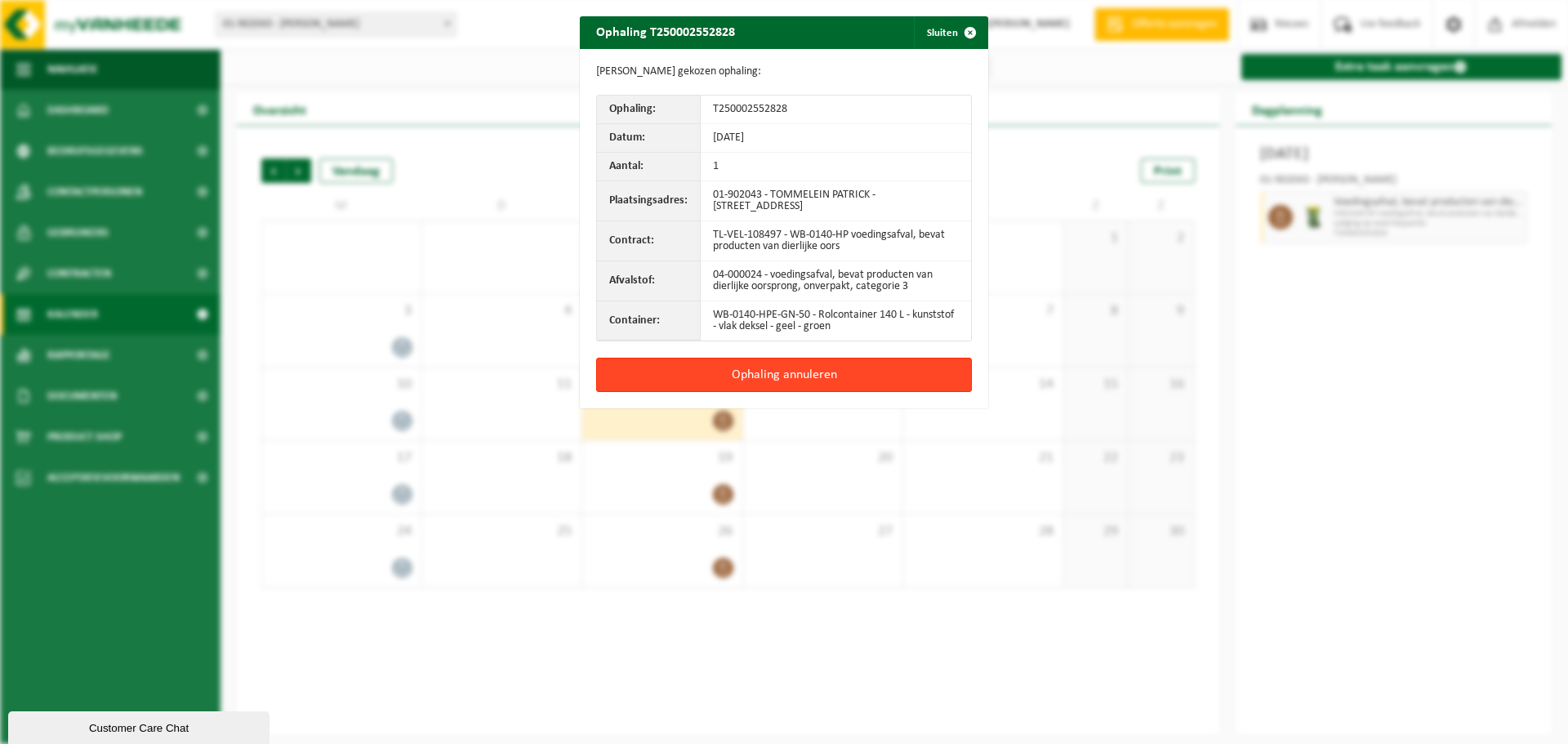
click at [788, 371] on button "Ophaling annuleren" at bounding box center [784, 374] width 376 height 34
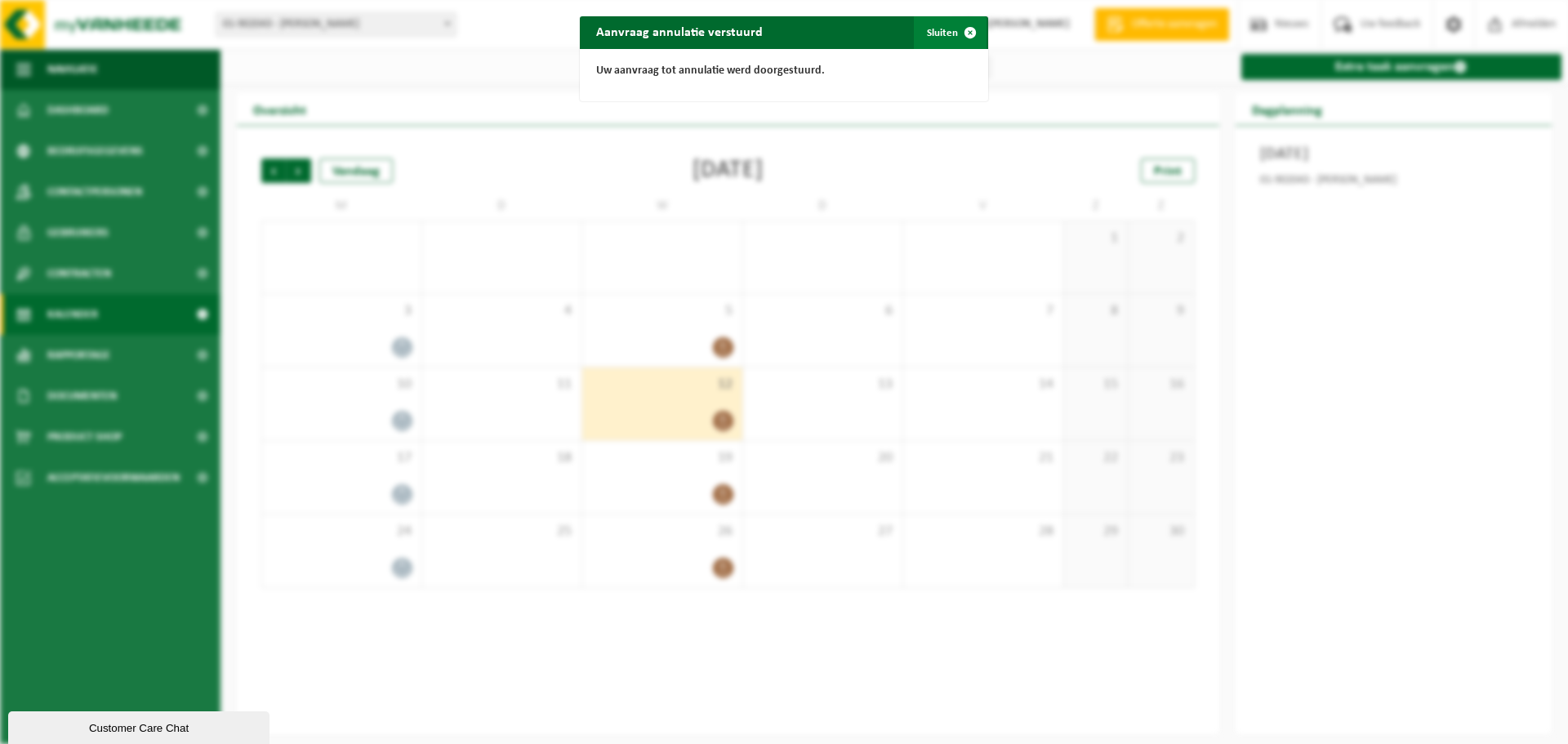
click at [937, 32] on button "Sluiten" at bounding box center [950, 32] width 72 height 32
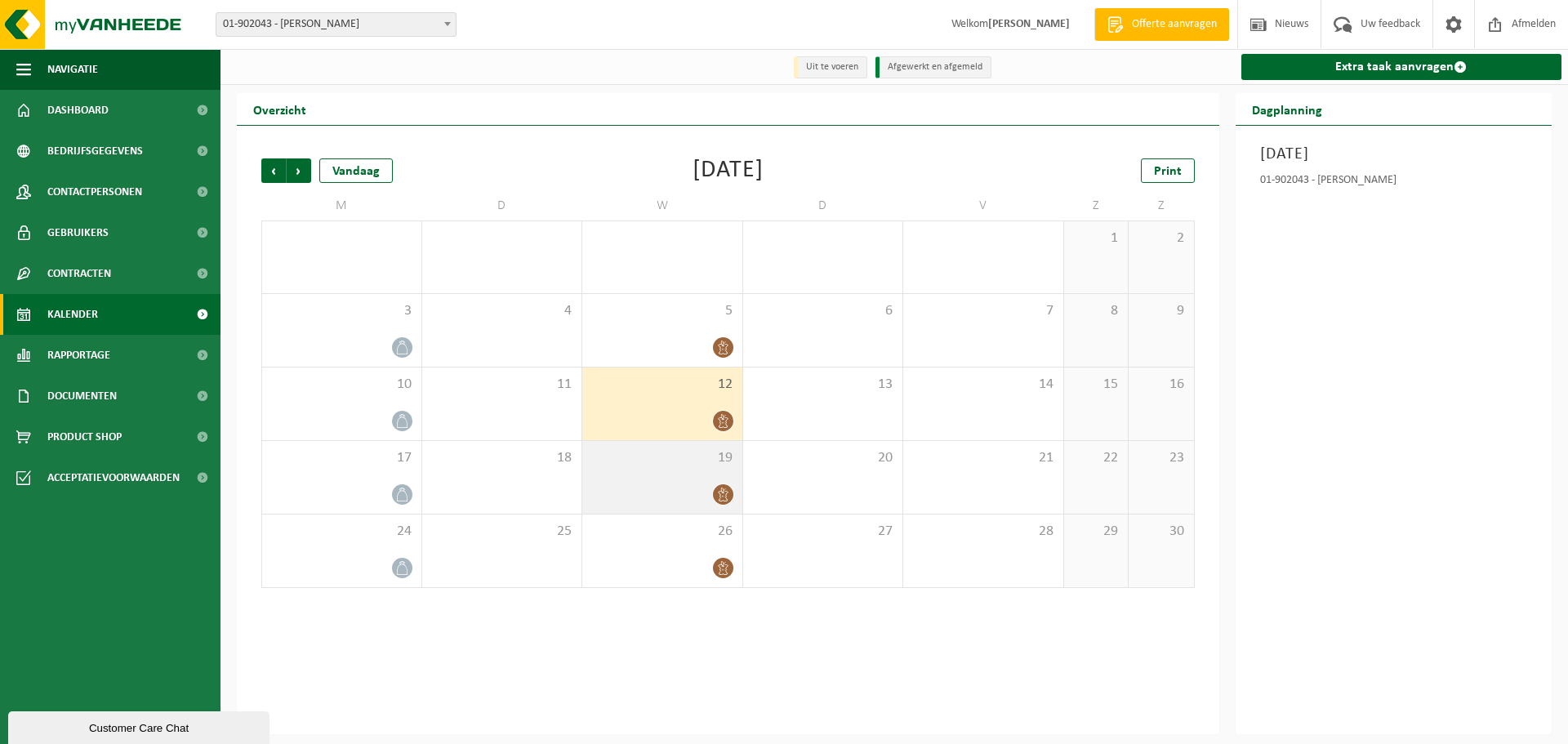
click at [662, 469] on div "19" at bounding box center [662, 477] width 160 height 72
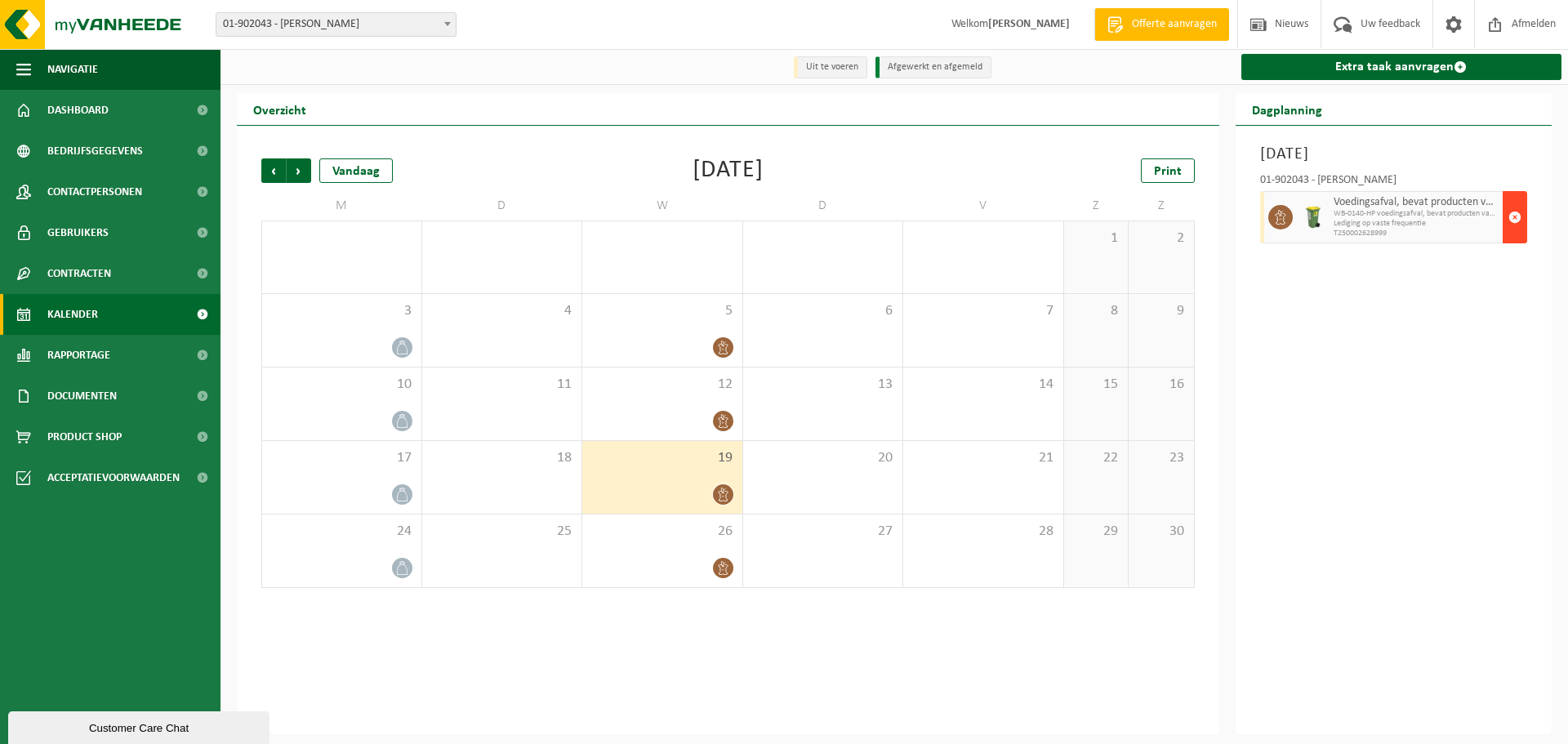
click at [1518, 216] on span "button" at bounding box center [1515, 217] width 13 height 32
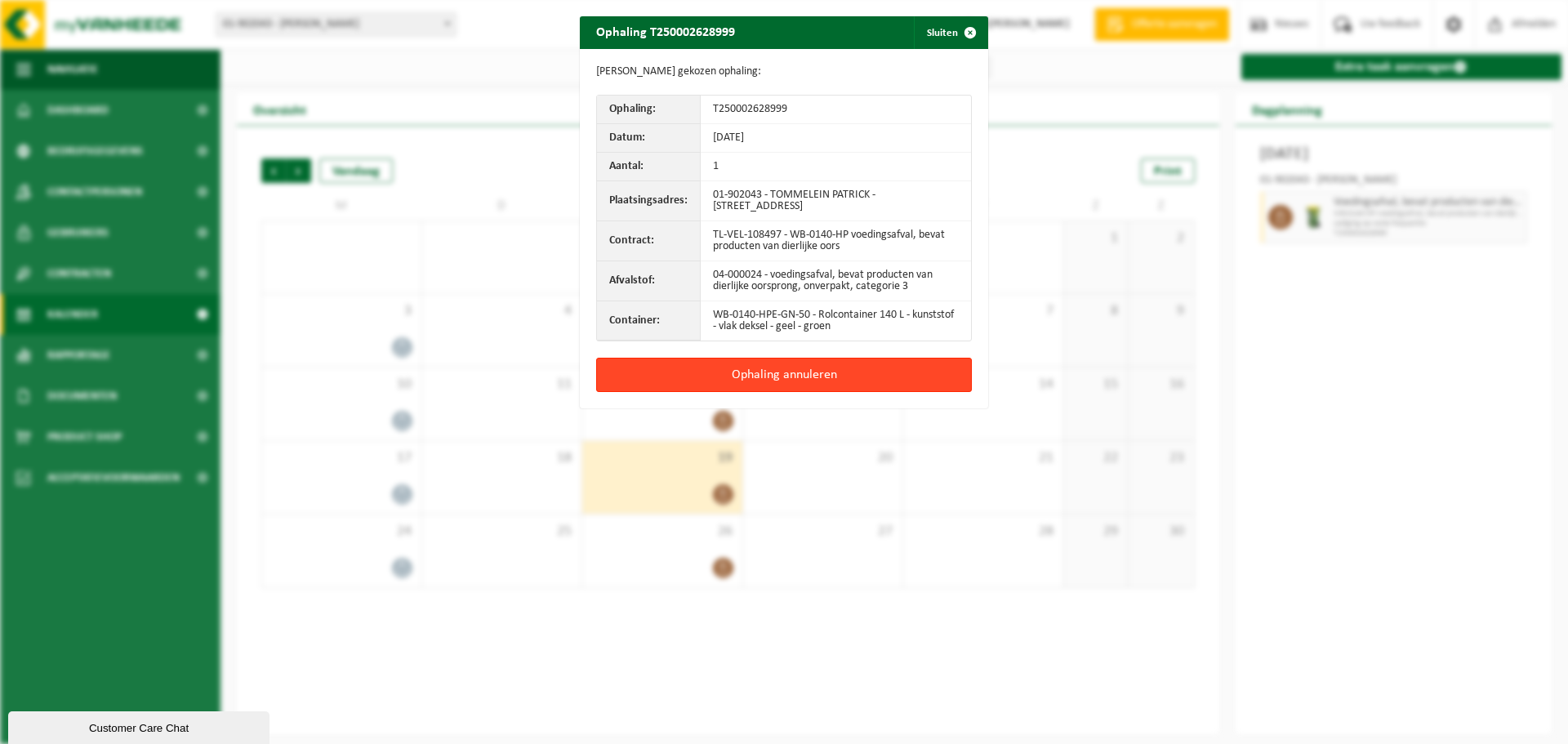
click at [746, 375] on button "Ophaling annuleren" at bounding box center [784, 374] width 376 height 34
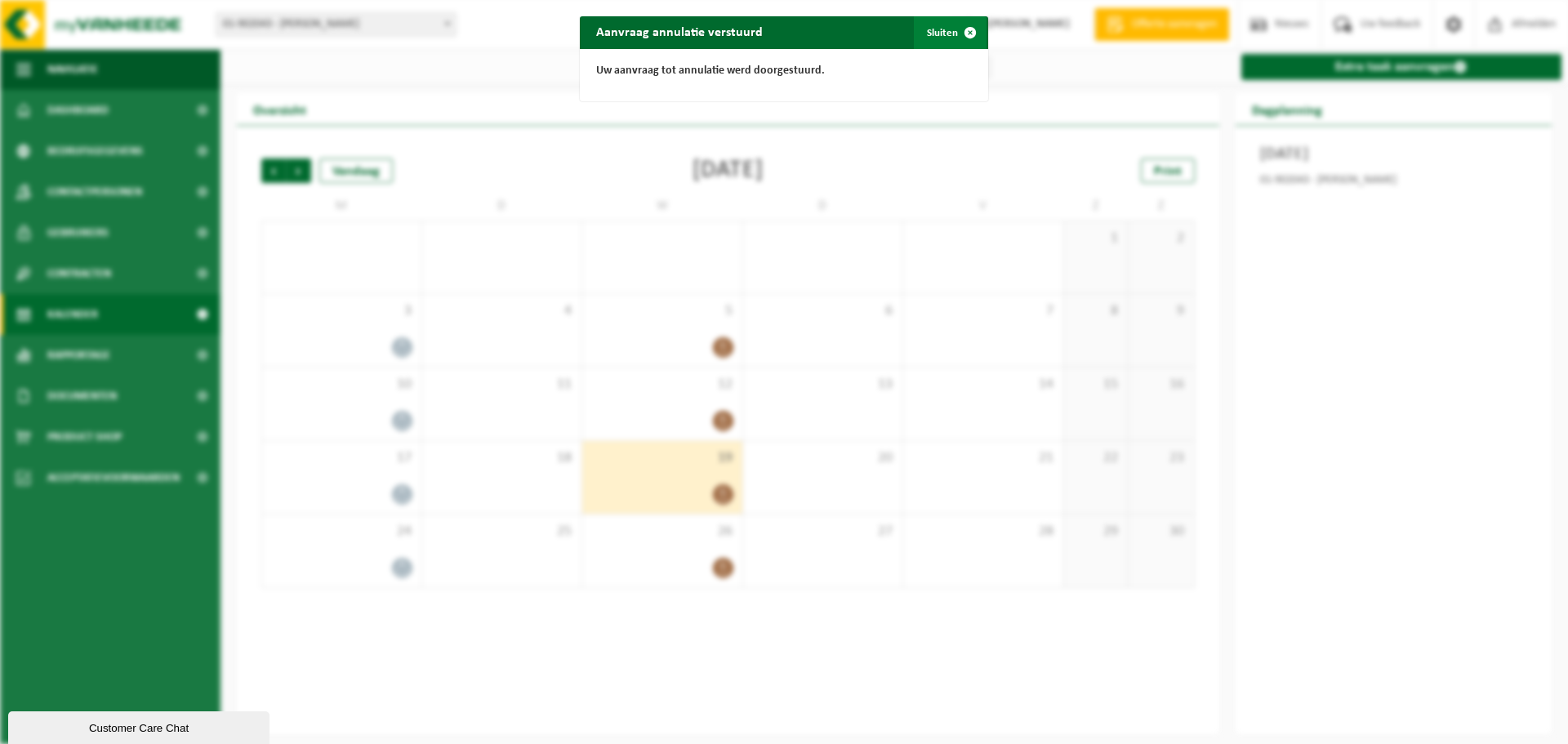
click at [940, 30] on button "Sluiten" at bounding box center [950, 32] width 72 height 32
